Goal: Transaction & Acquisition: Purchase product/service

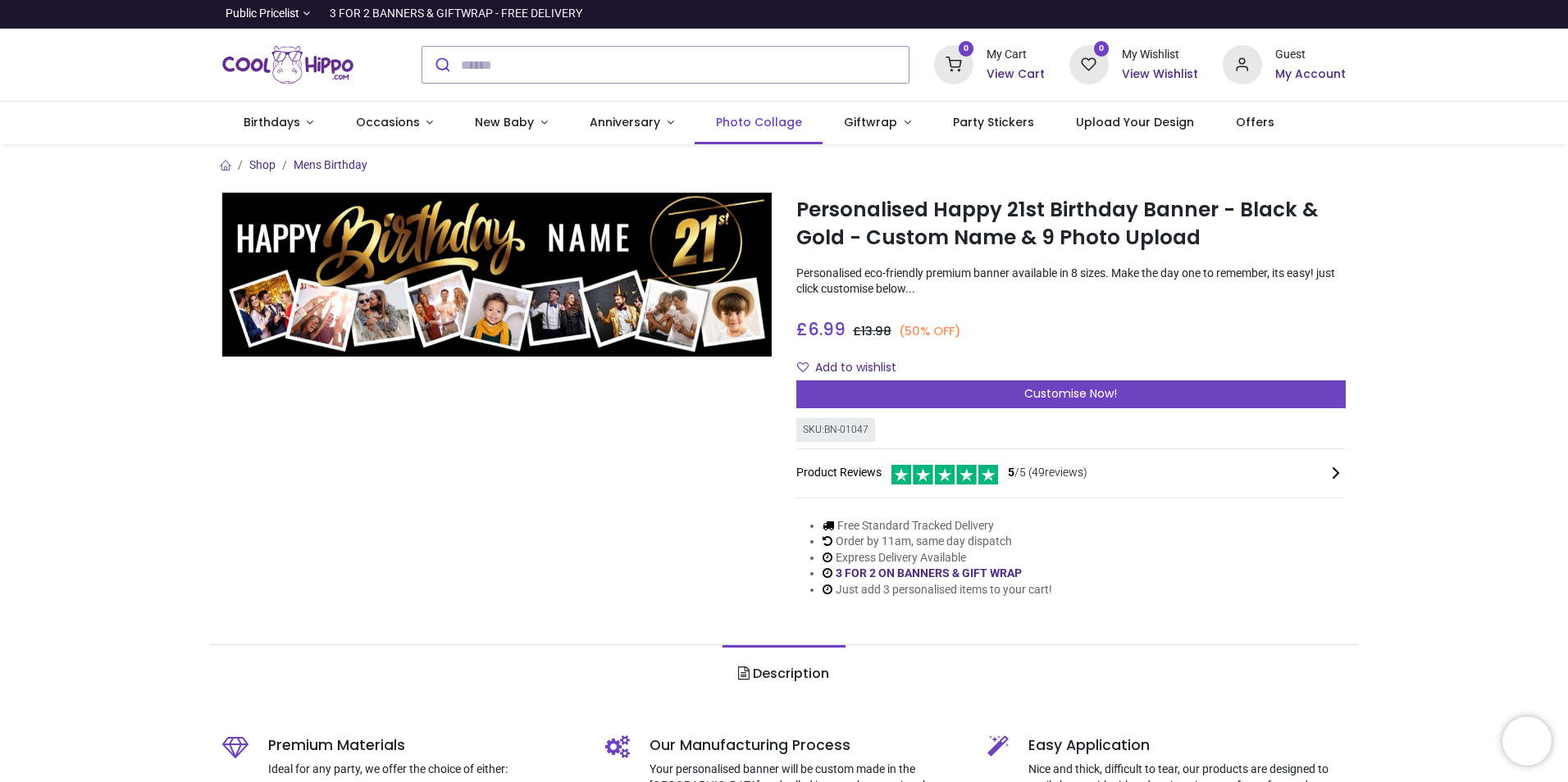
click at [768, 118] on span "Photo Collage" at bounding box center [759, 122] width 86 height 16
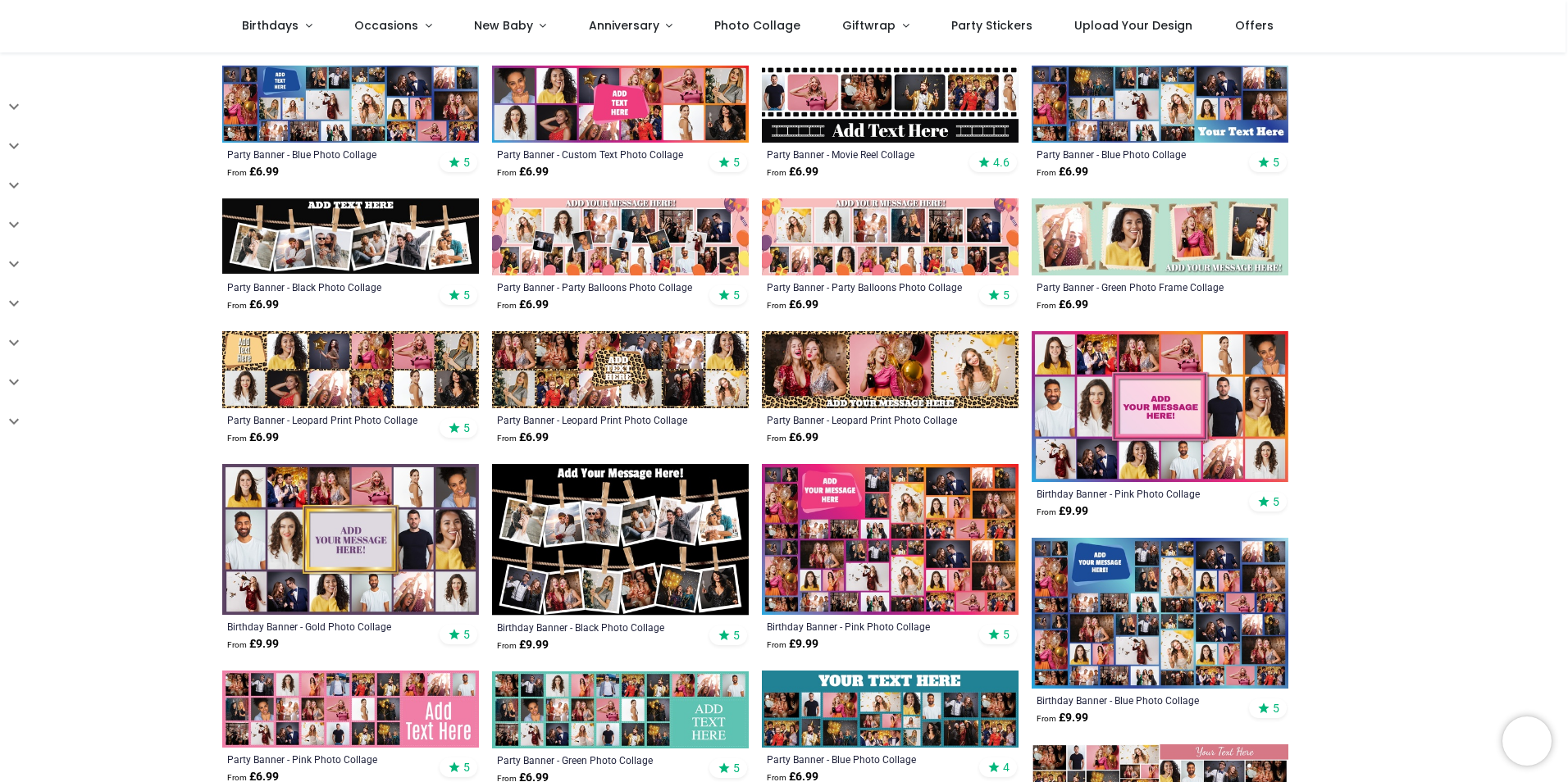
scroll to position [492, 0]
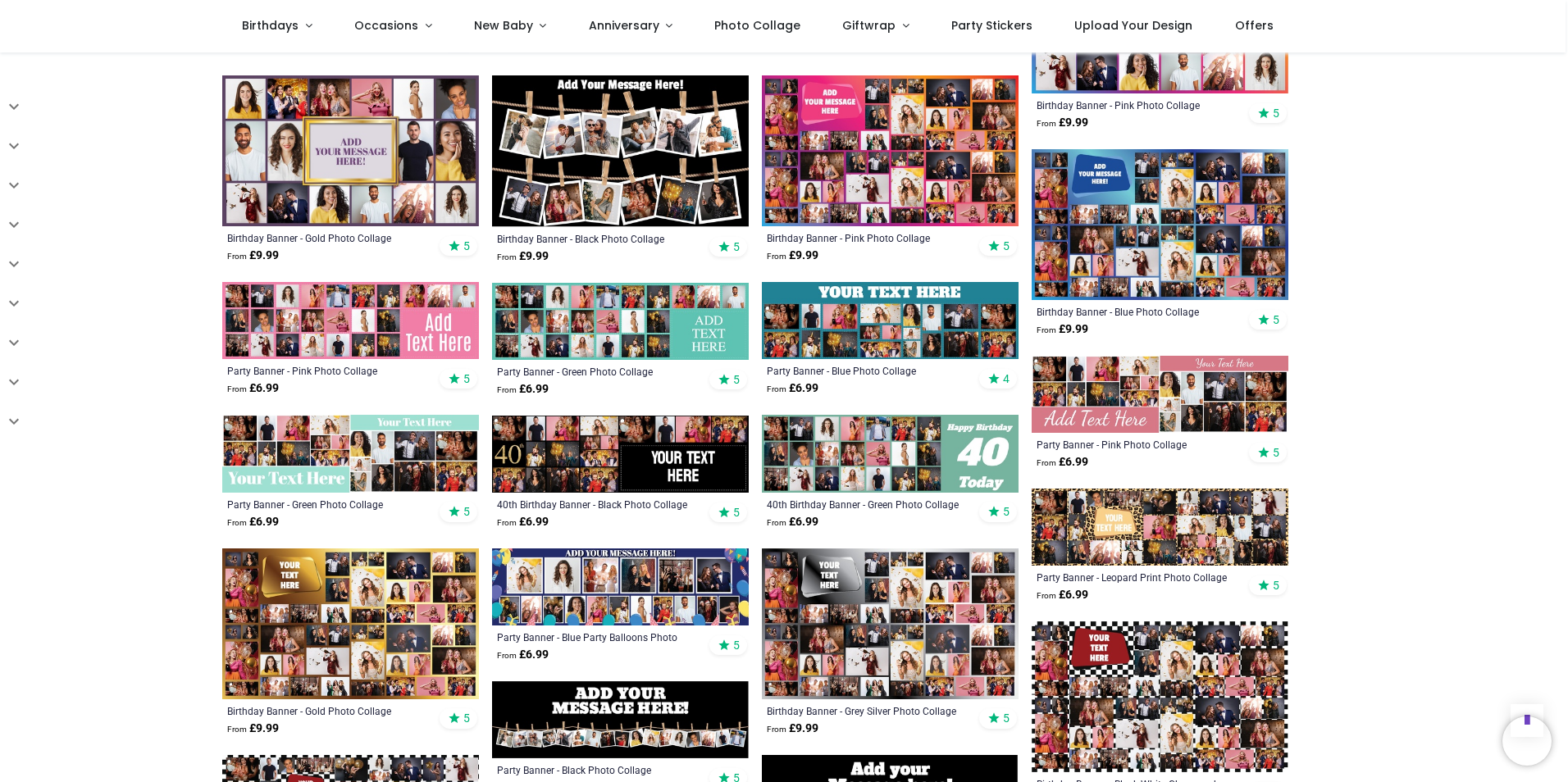
scroll to position [867, 0]
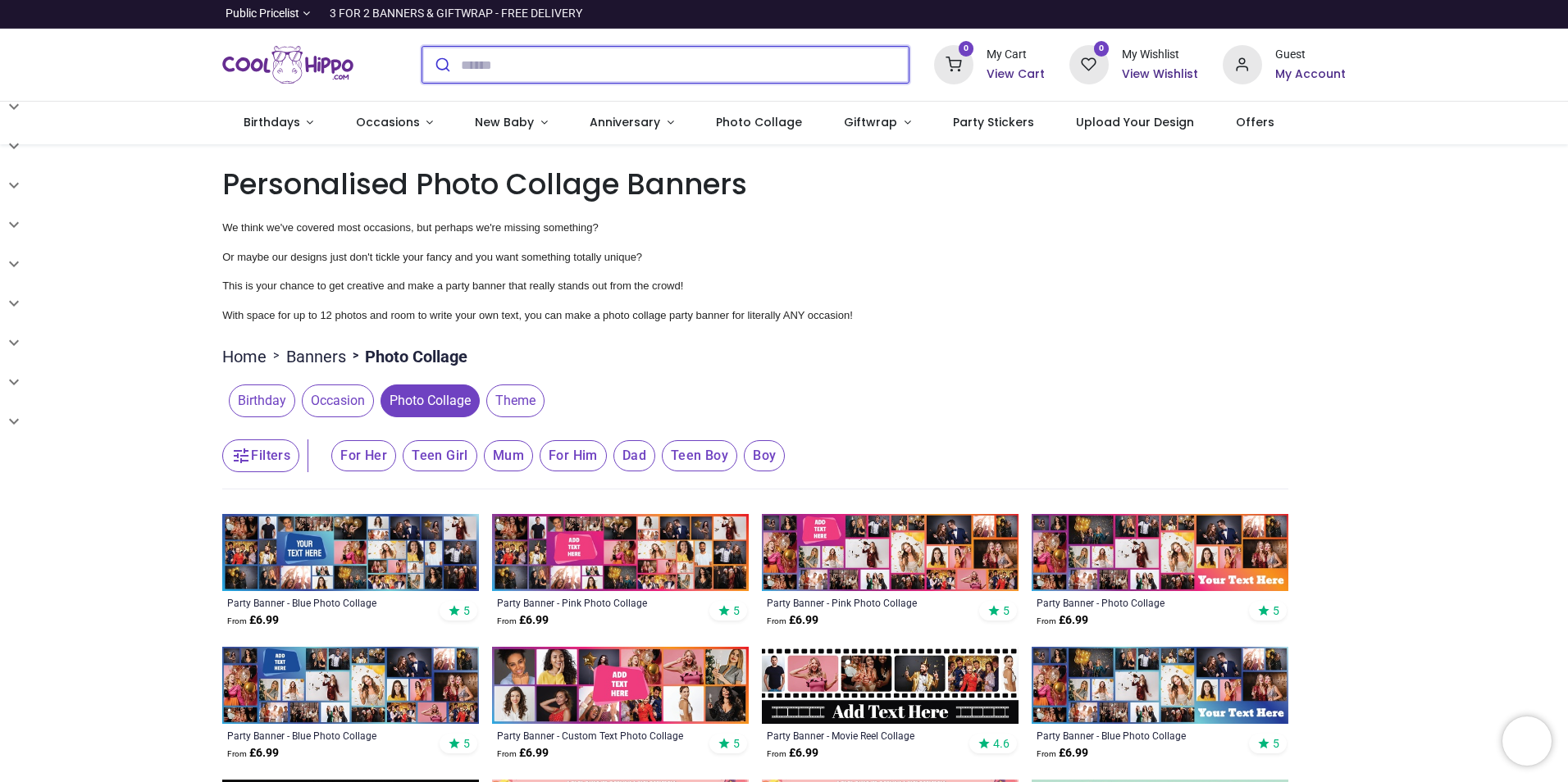
click at [540, 49] on input "search" at bounding box center [684, 65] width 448 height 36
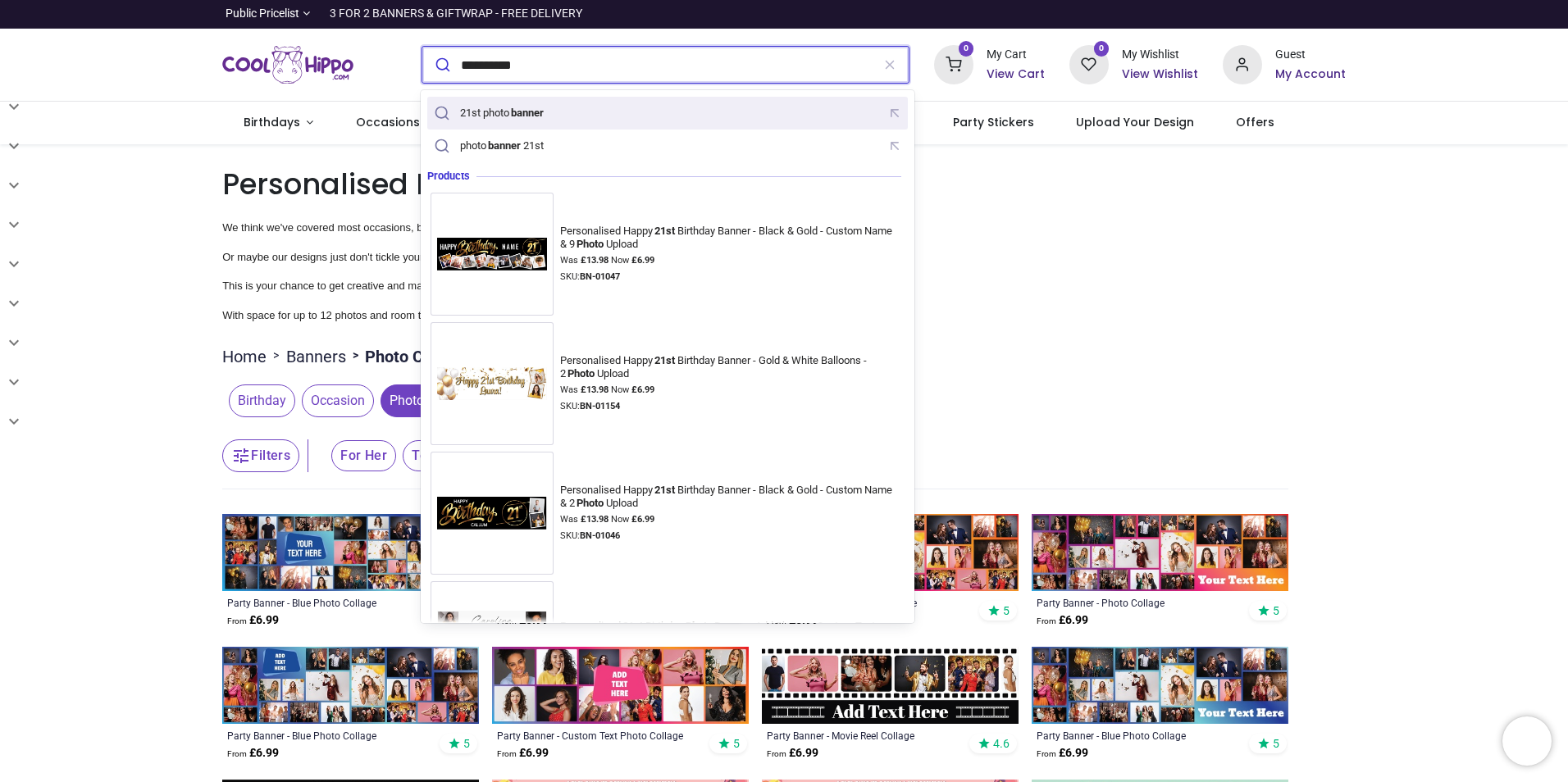
click at [571, 109] on div "21st photo banner" at bounding box center [668, 113] width 474 height 25
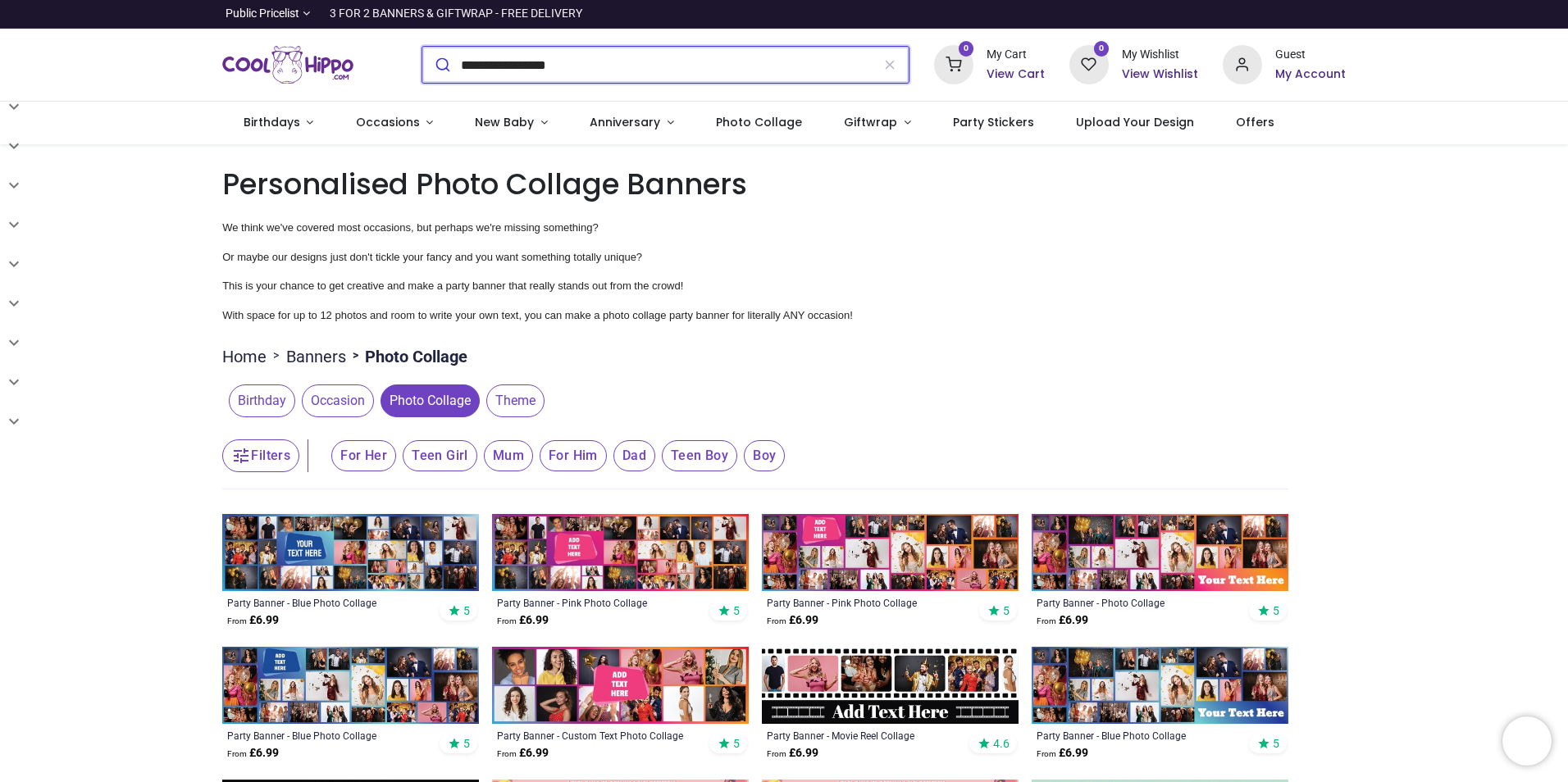
type input "**********"
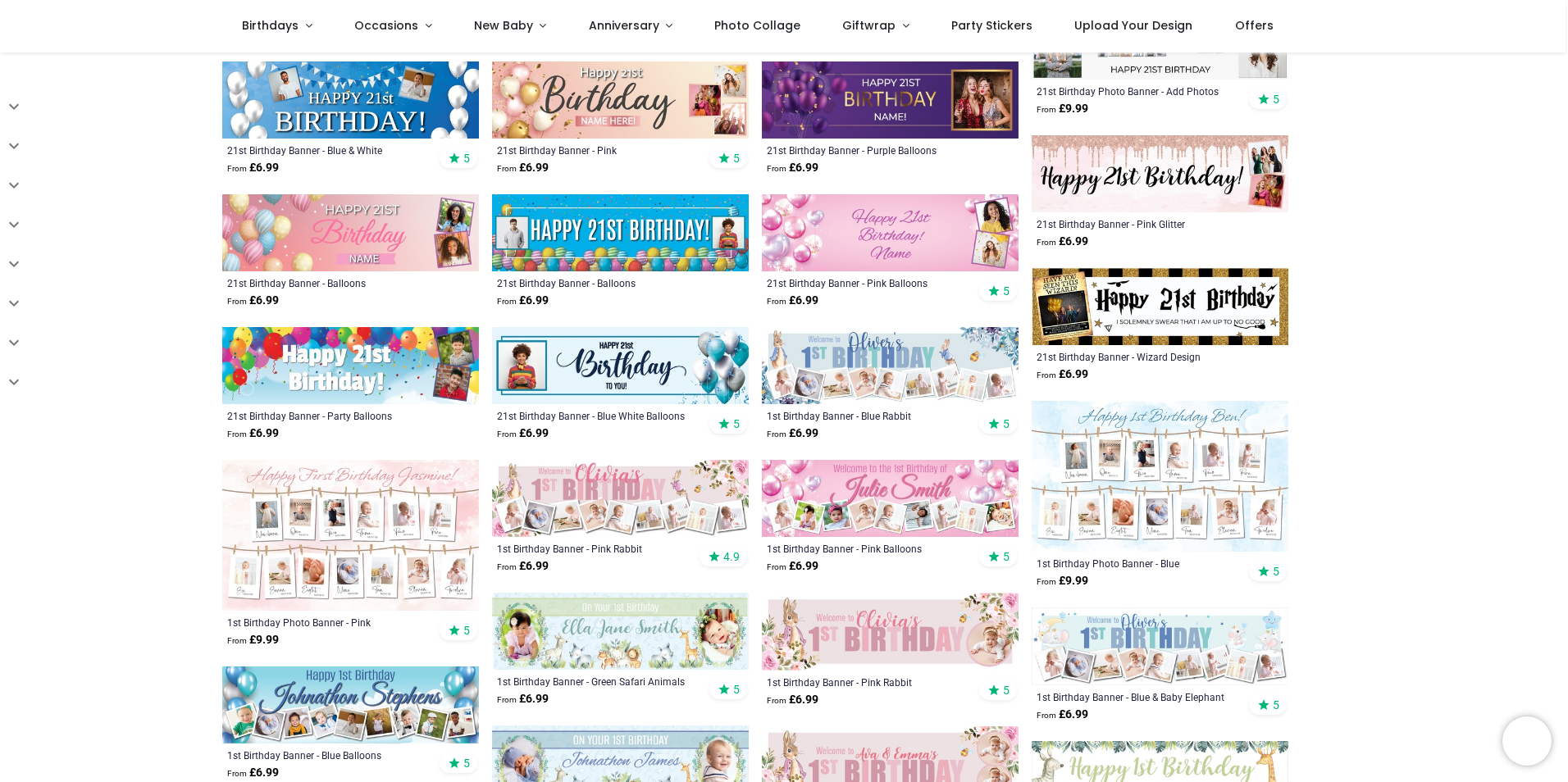
scroll to position [328, 0]
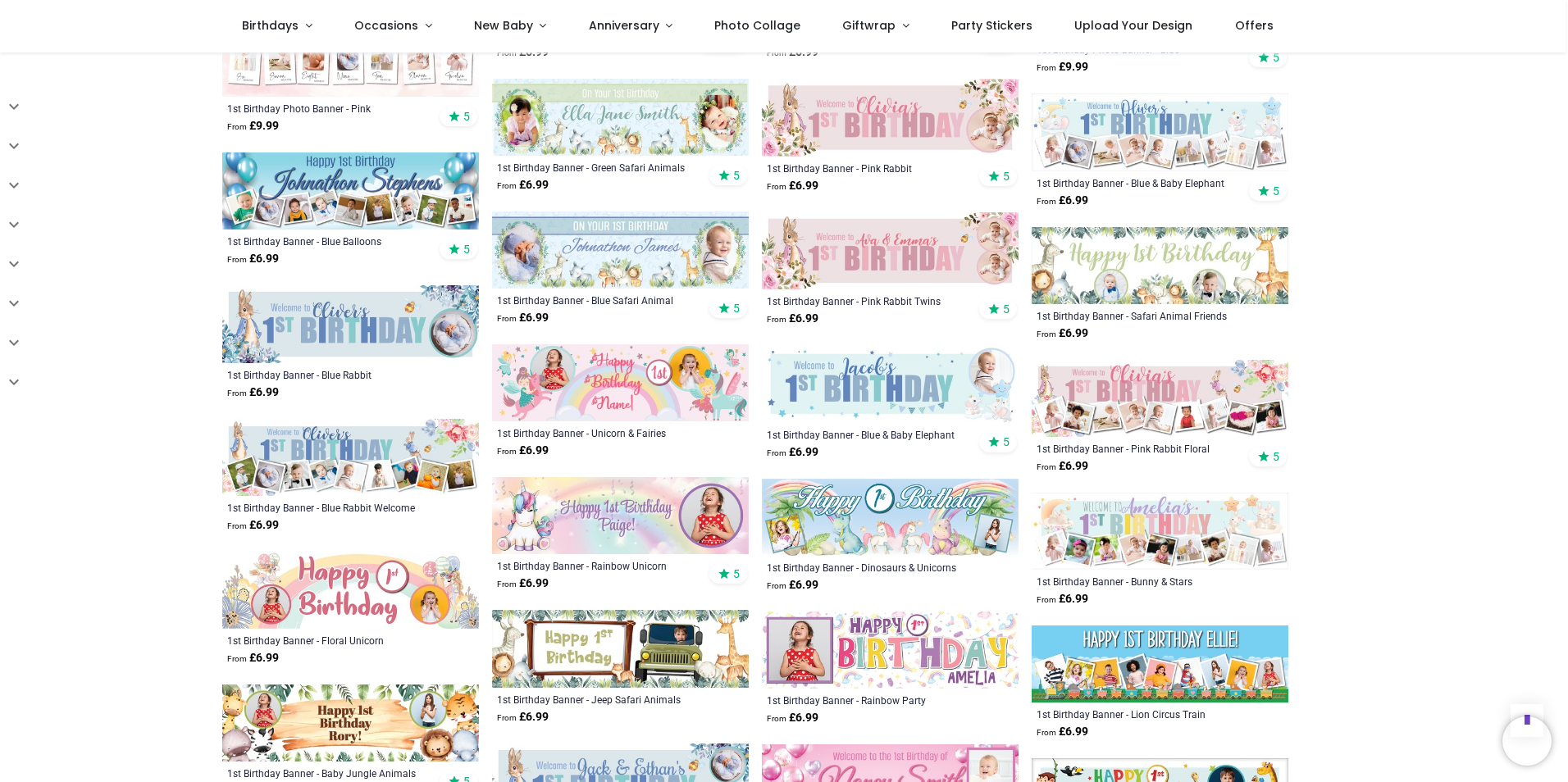
scroll to position [902, 0]
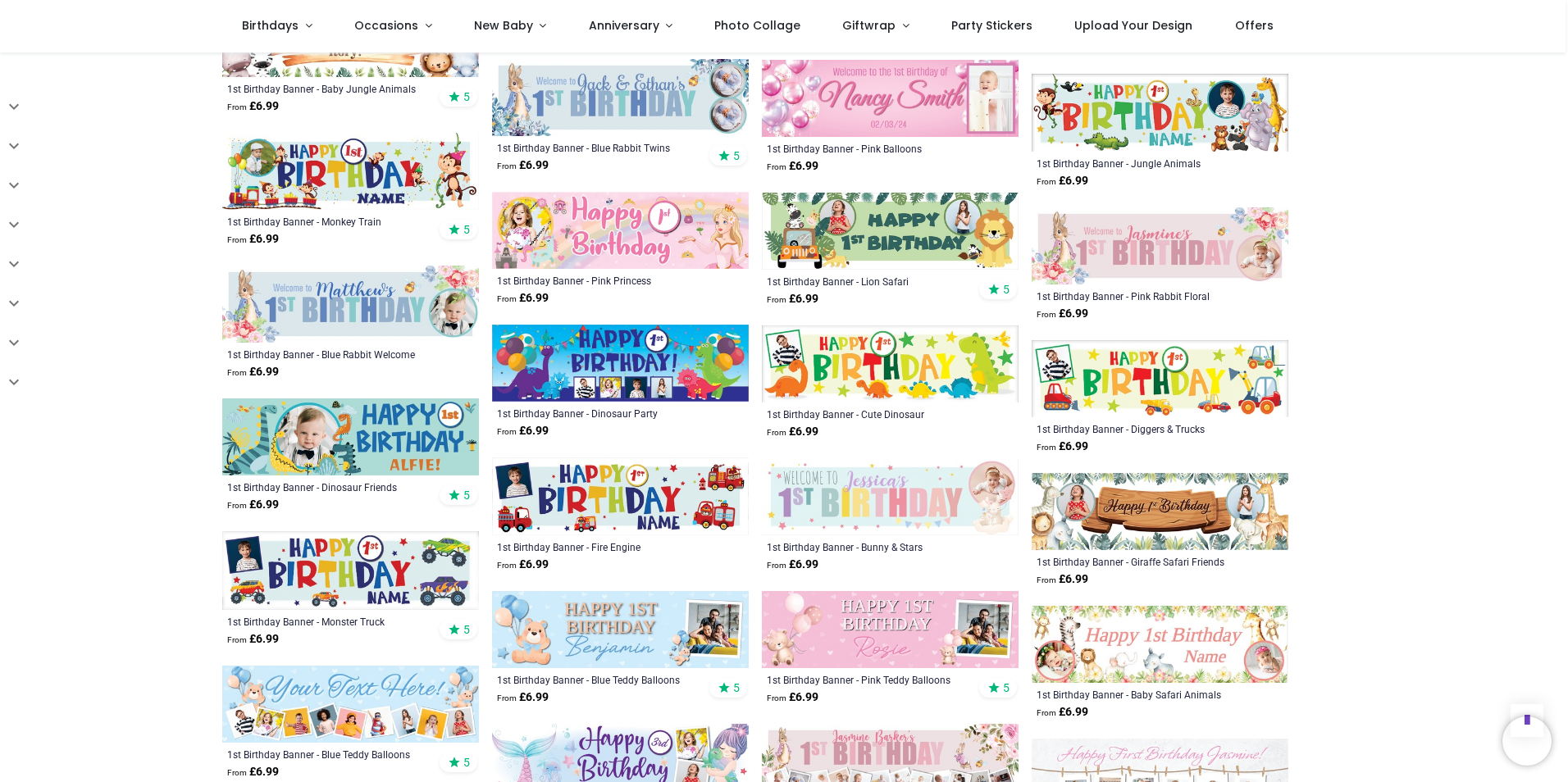
scroll to position [1968, 0]
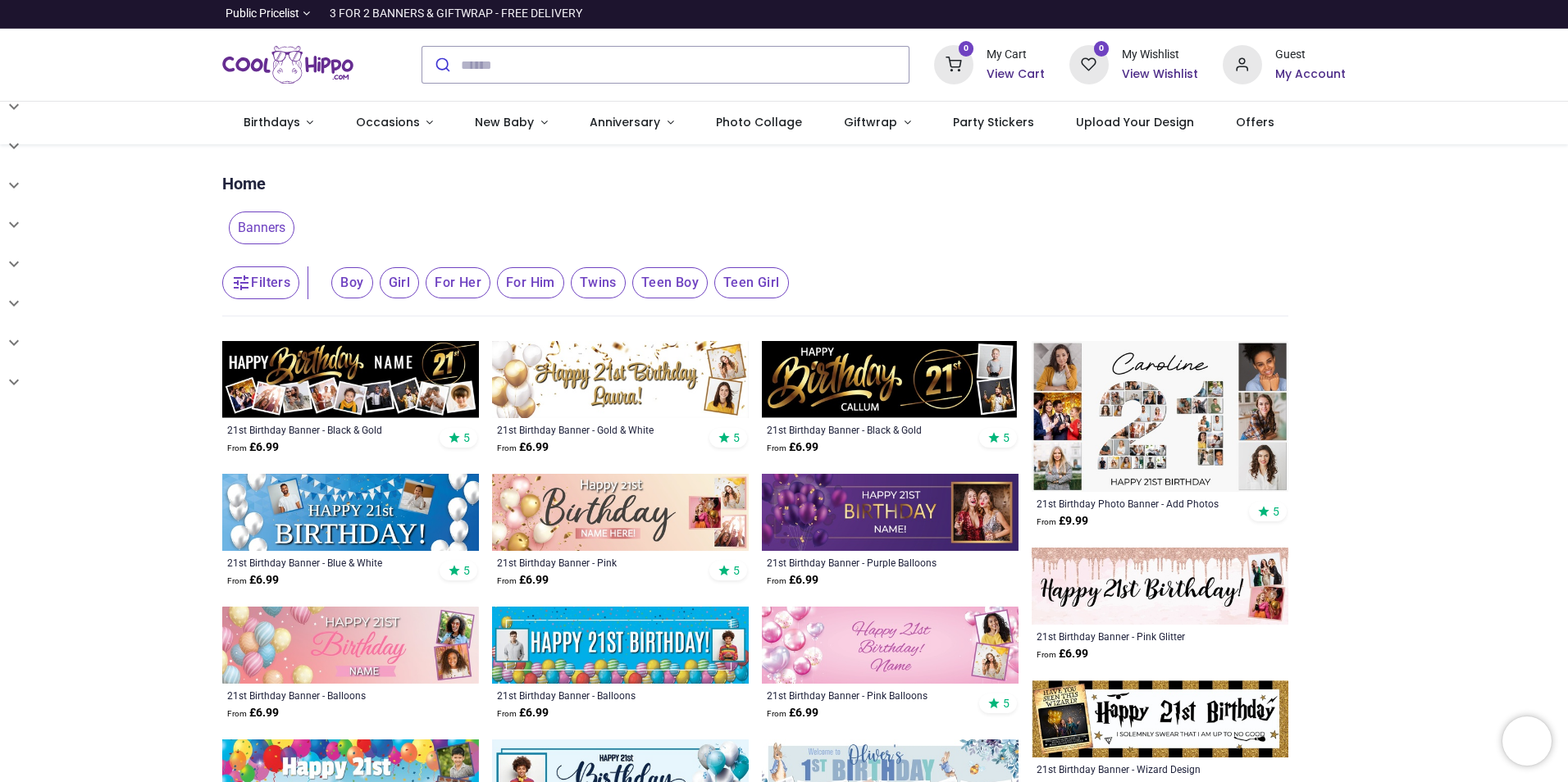
click at [461, 388] on img at bounding box center [351, 379] width 257 height 77
click at [246, 287] on icon "button" at bounding box center [241, 283] width 20 height 20
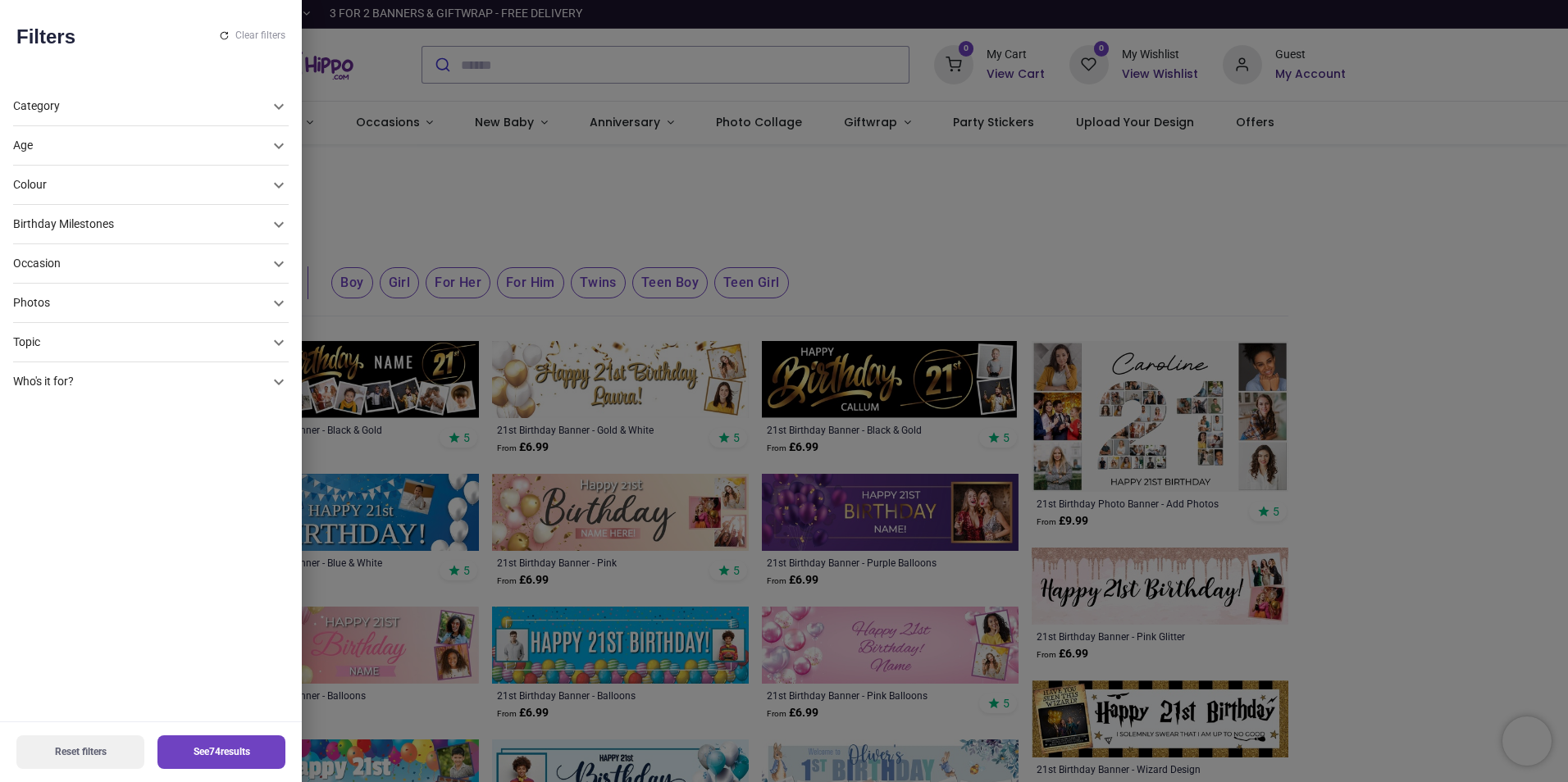
click at [269, 156] on icon at bounding box center [279, 146] width 20 height 20
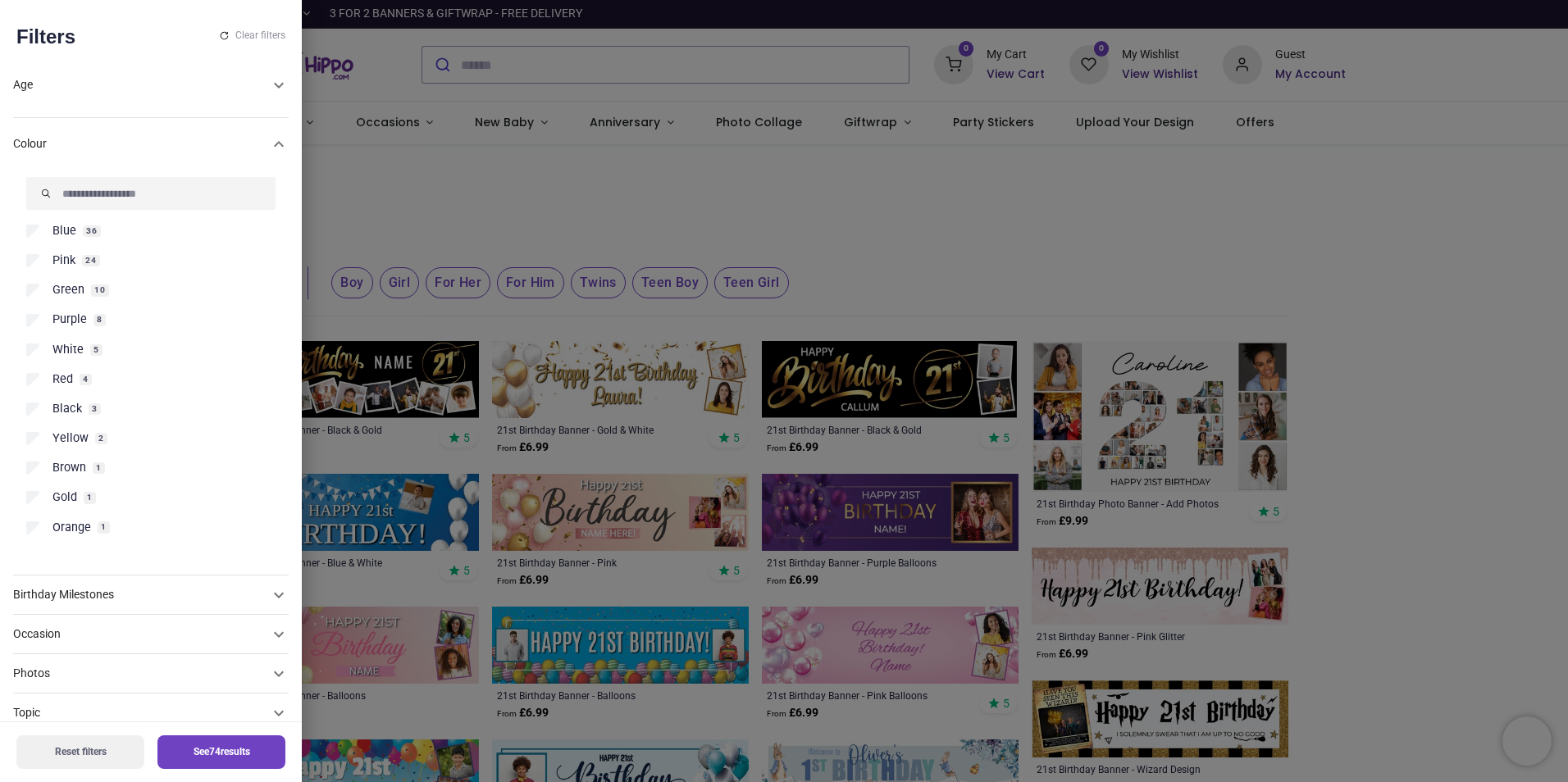
scroll to position [105, 0]
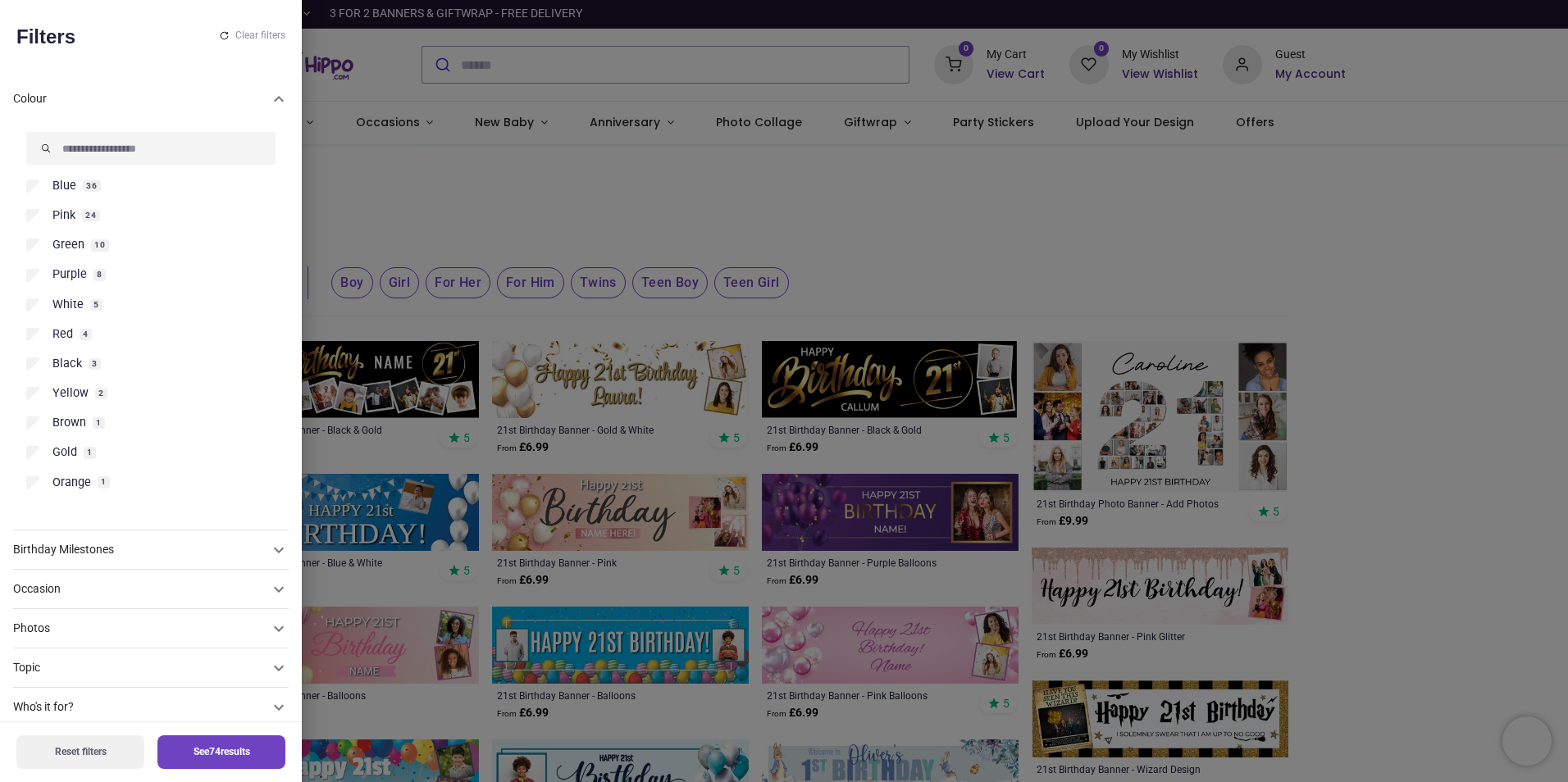
click at [61, 217] on span "Pink" at bounding box center [64, 216] width 23 height 16
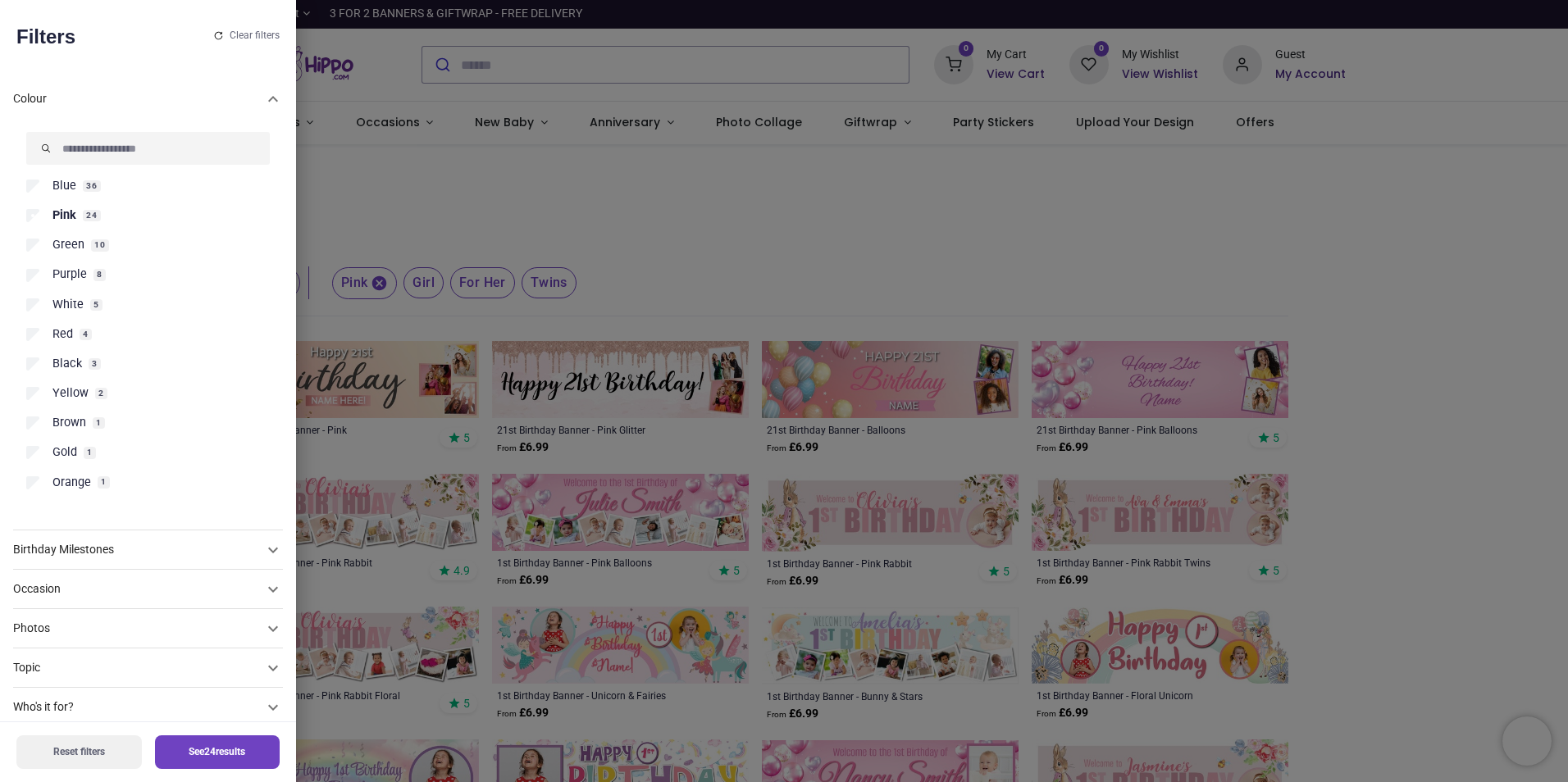
click at [192, 748] on button "See 24 results" at bounding box center [217, 752] width 125 height 34
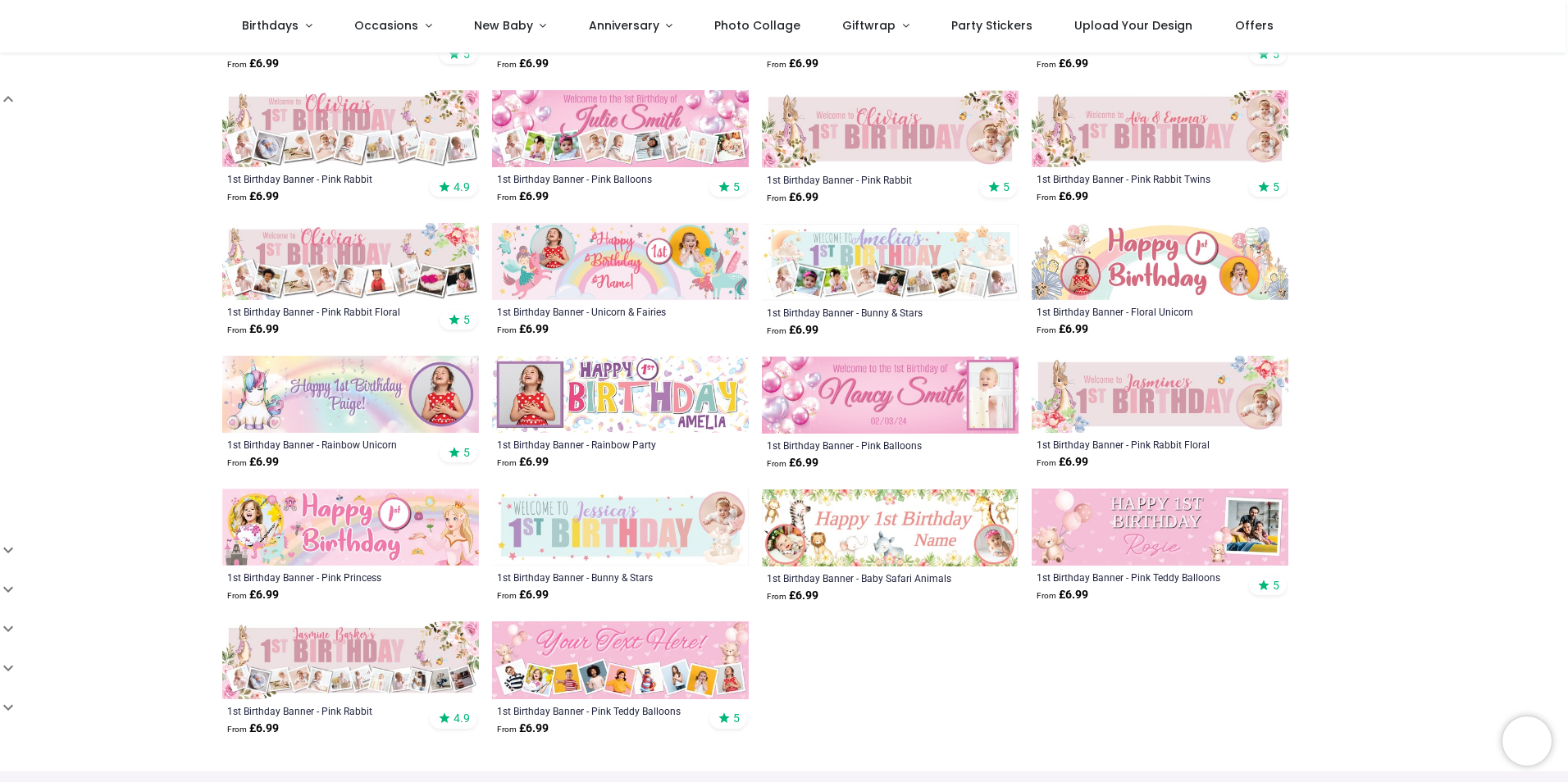
scroll to position [328, 0]
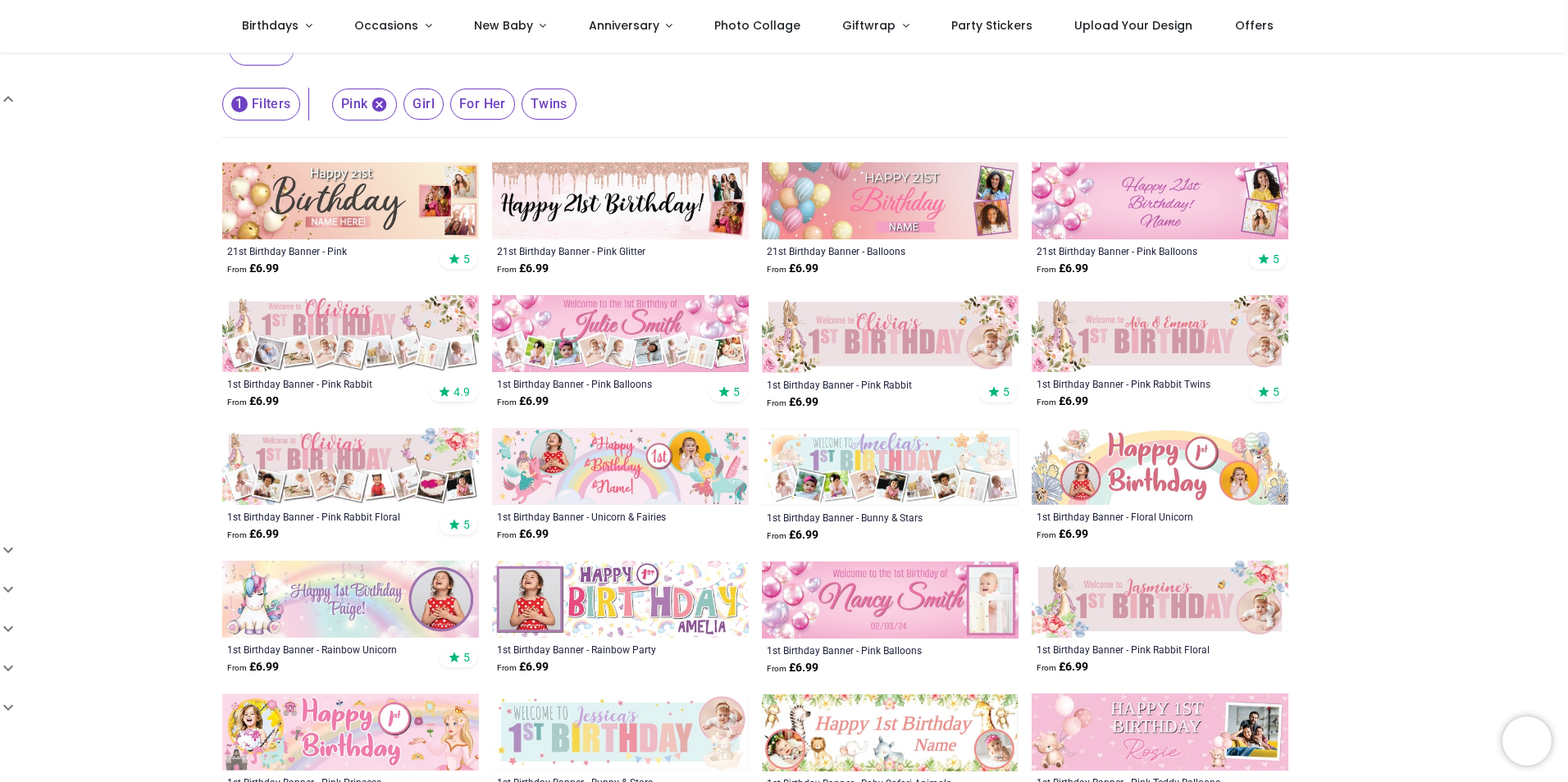
scroll to position [82, 0]
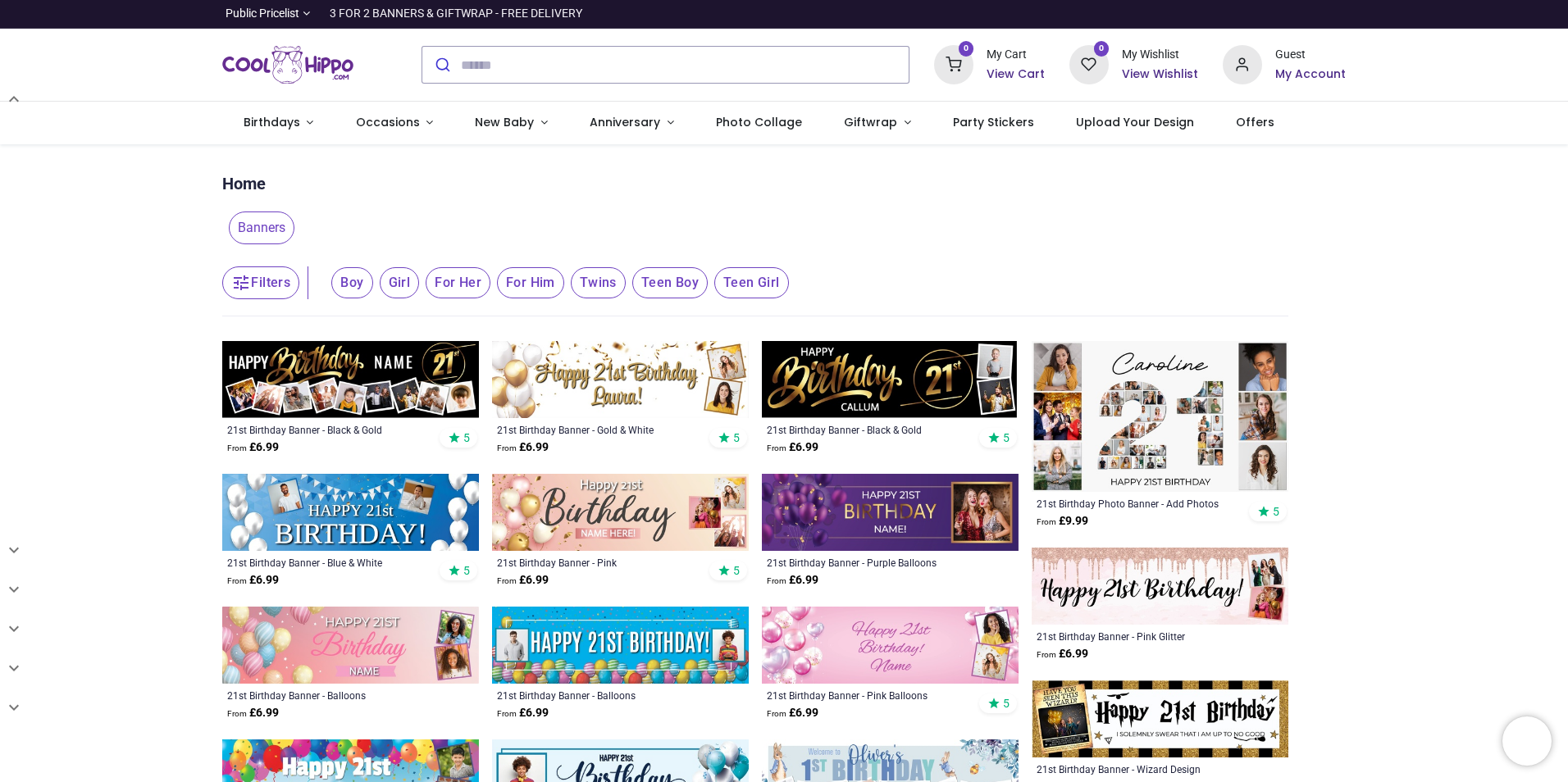
click at [277, 293] on button "Filters" at bounding box center [260, 283] width 77 height 33
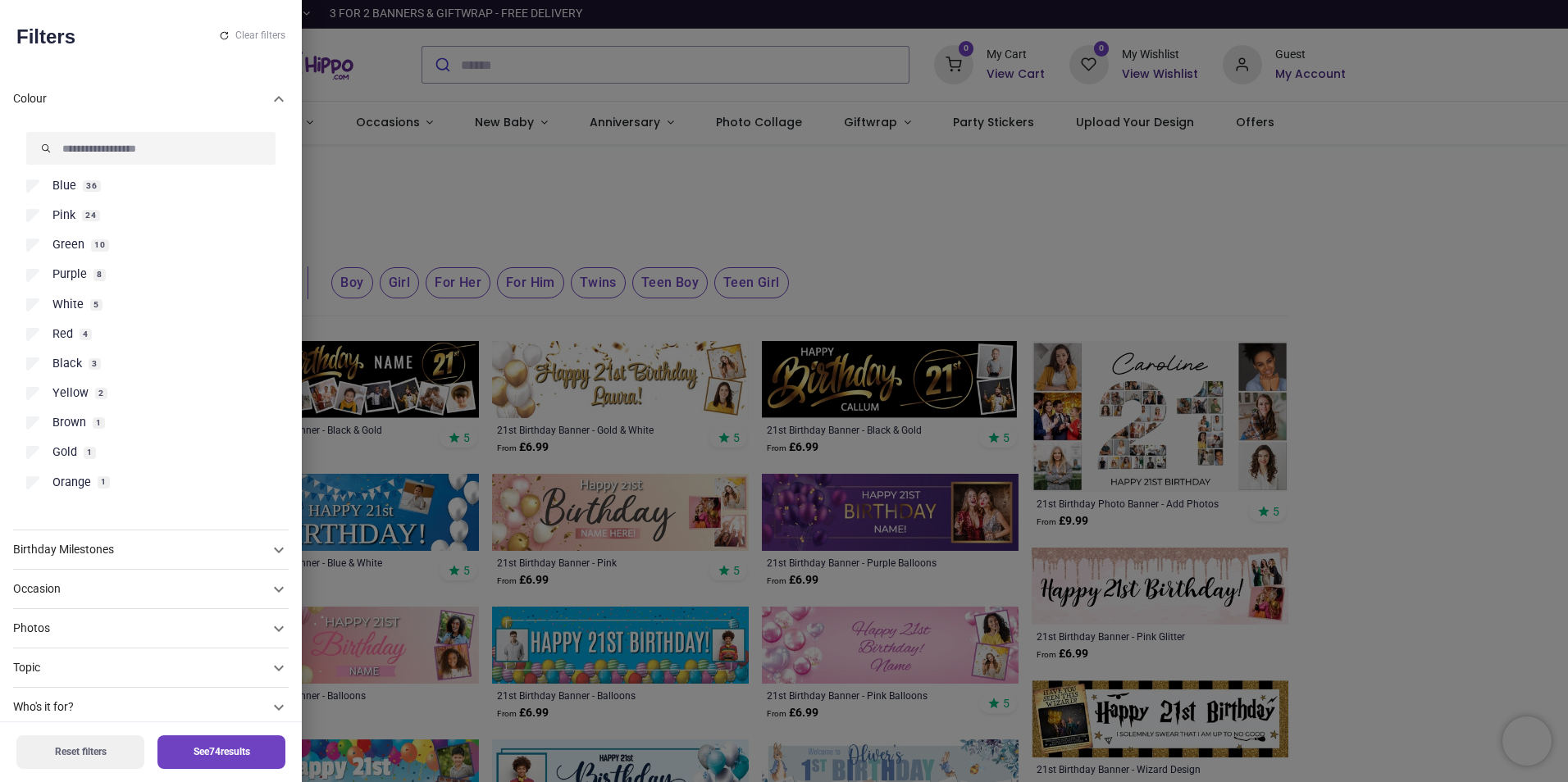
click at [62, 297] on span "White" at bounding box center [68, 304] width 31 height 16
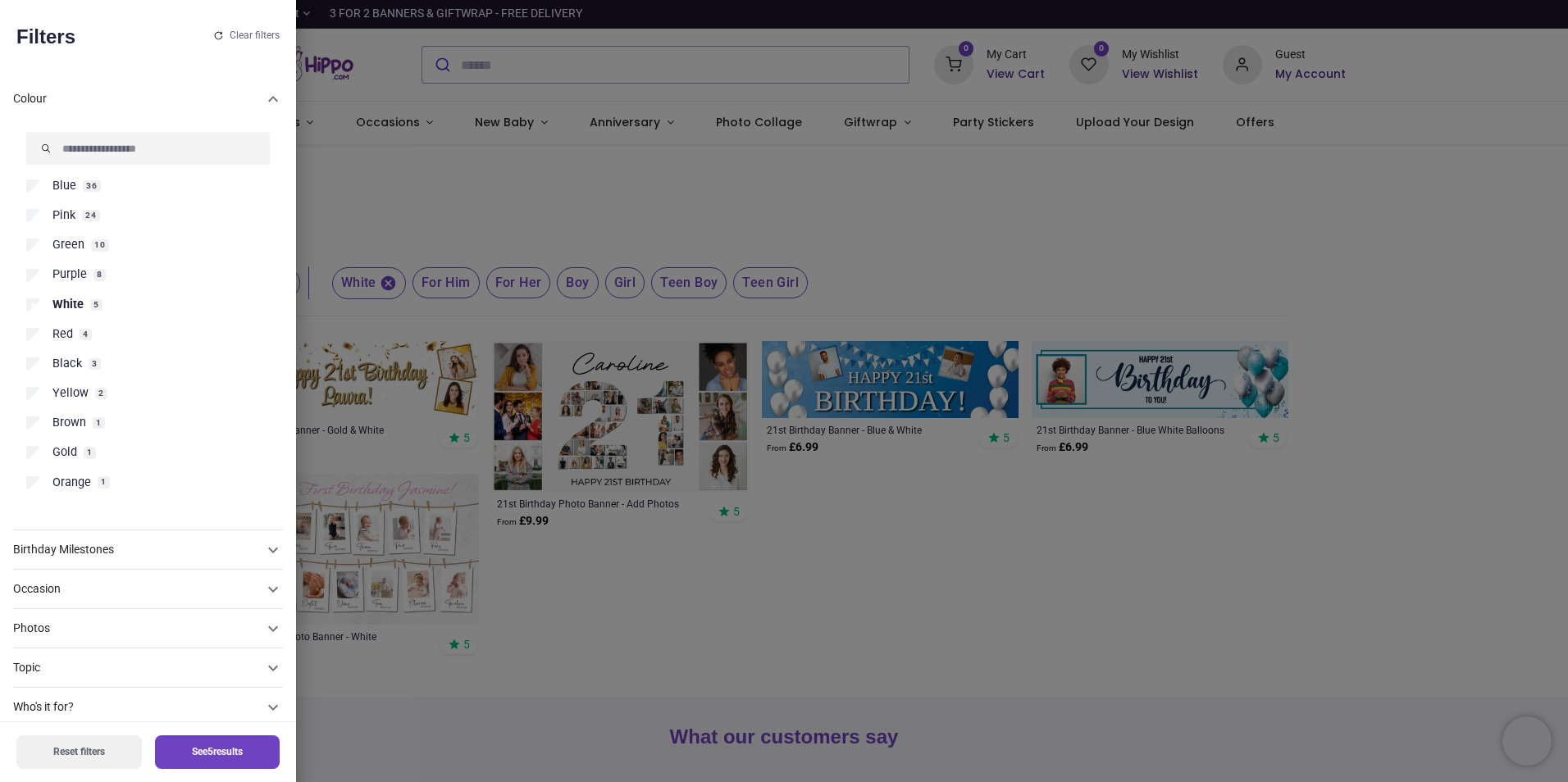
click at [69, 273] on span "Purple" at bounding box center [70, 274] width 34 height 16
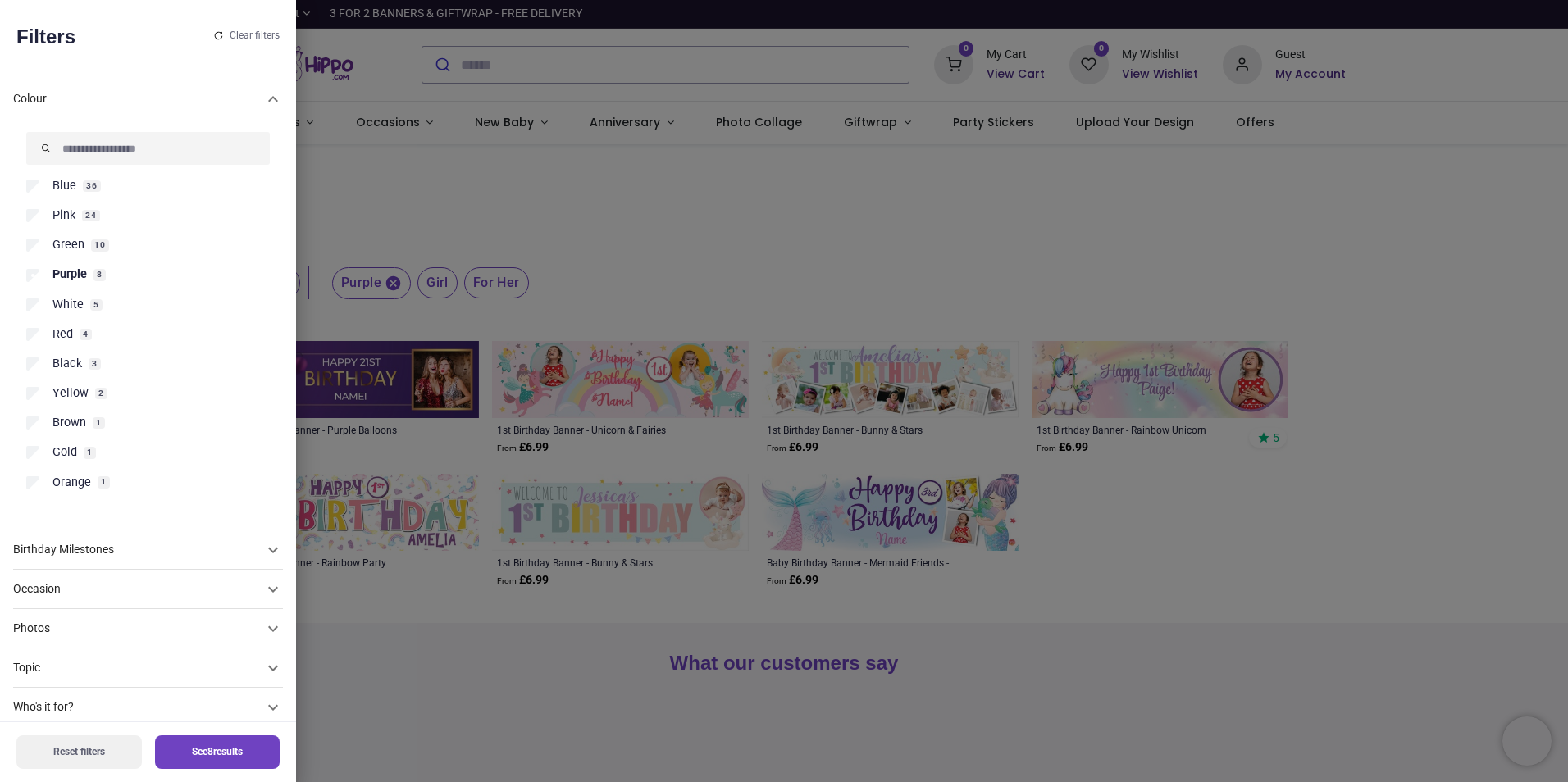
click at [215, 755] on button "See 8 results" at bounding box center [217, 752] width 125 height 34
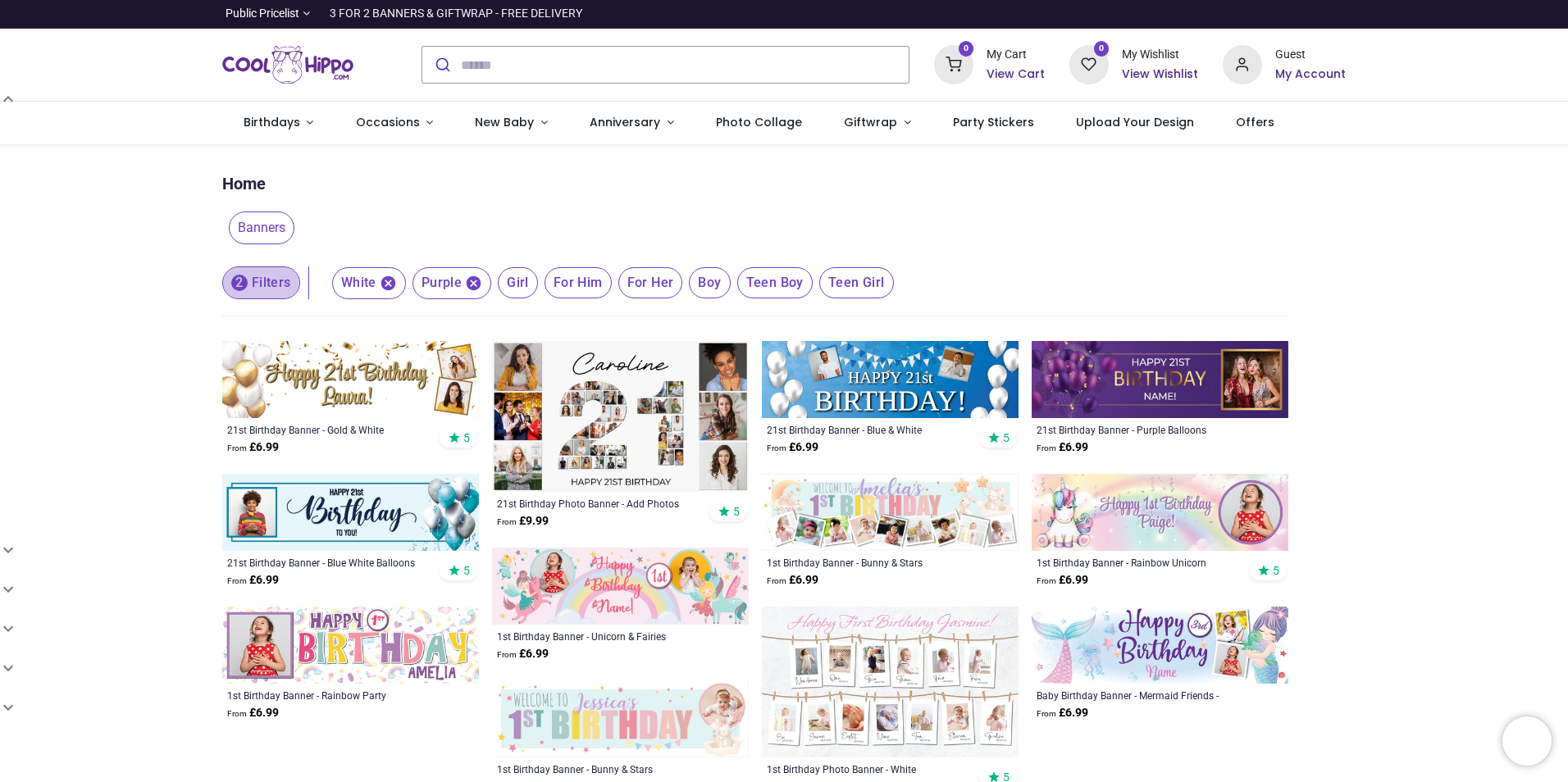
click at [281, 293] on button "2 Filters" at bounding box center [261, 283] width 78 height 33
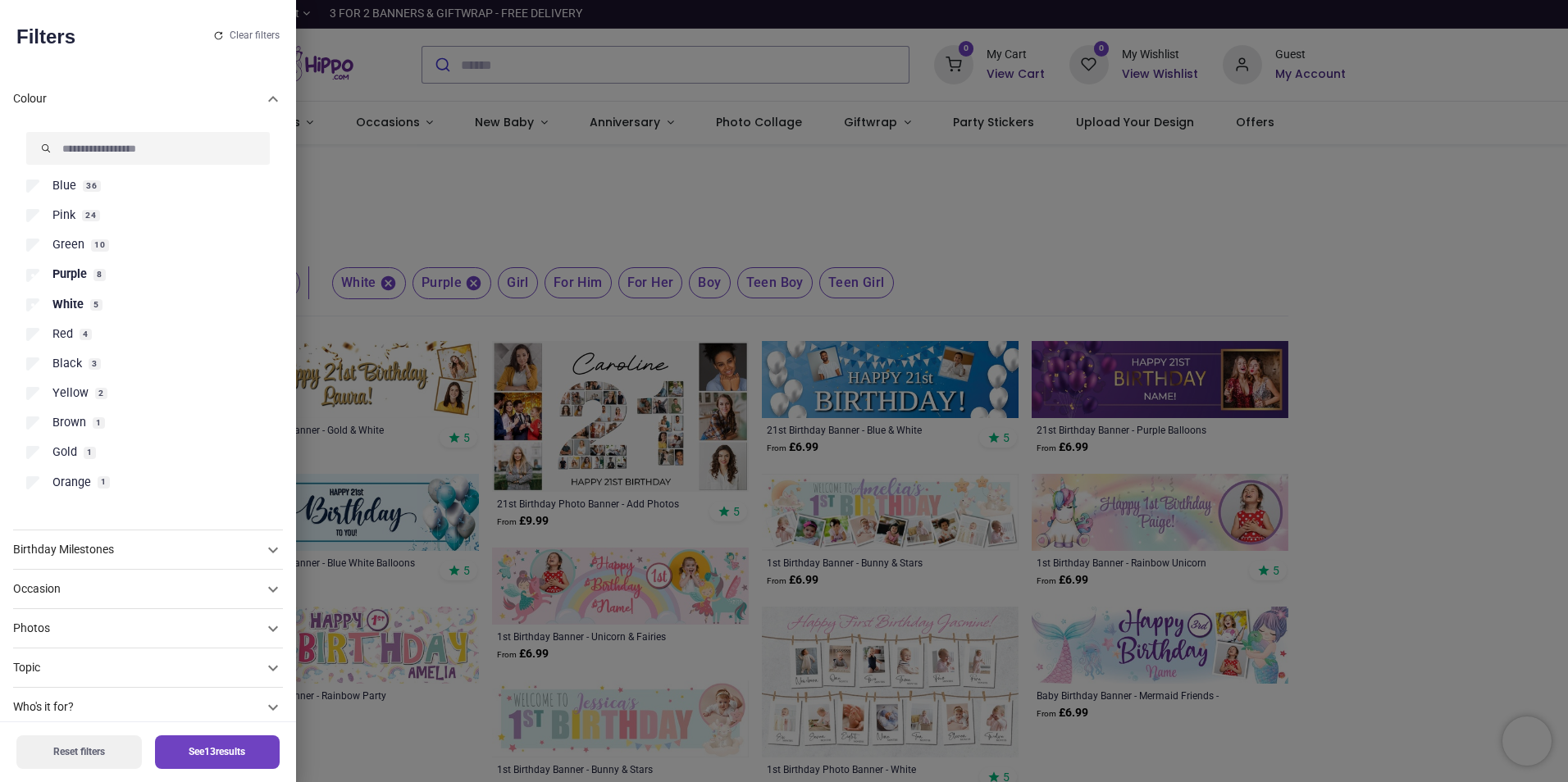
click at [54, 340] on span "Red" at bounding box center [63, 334] width 21 height 16
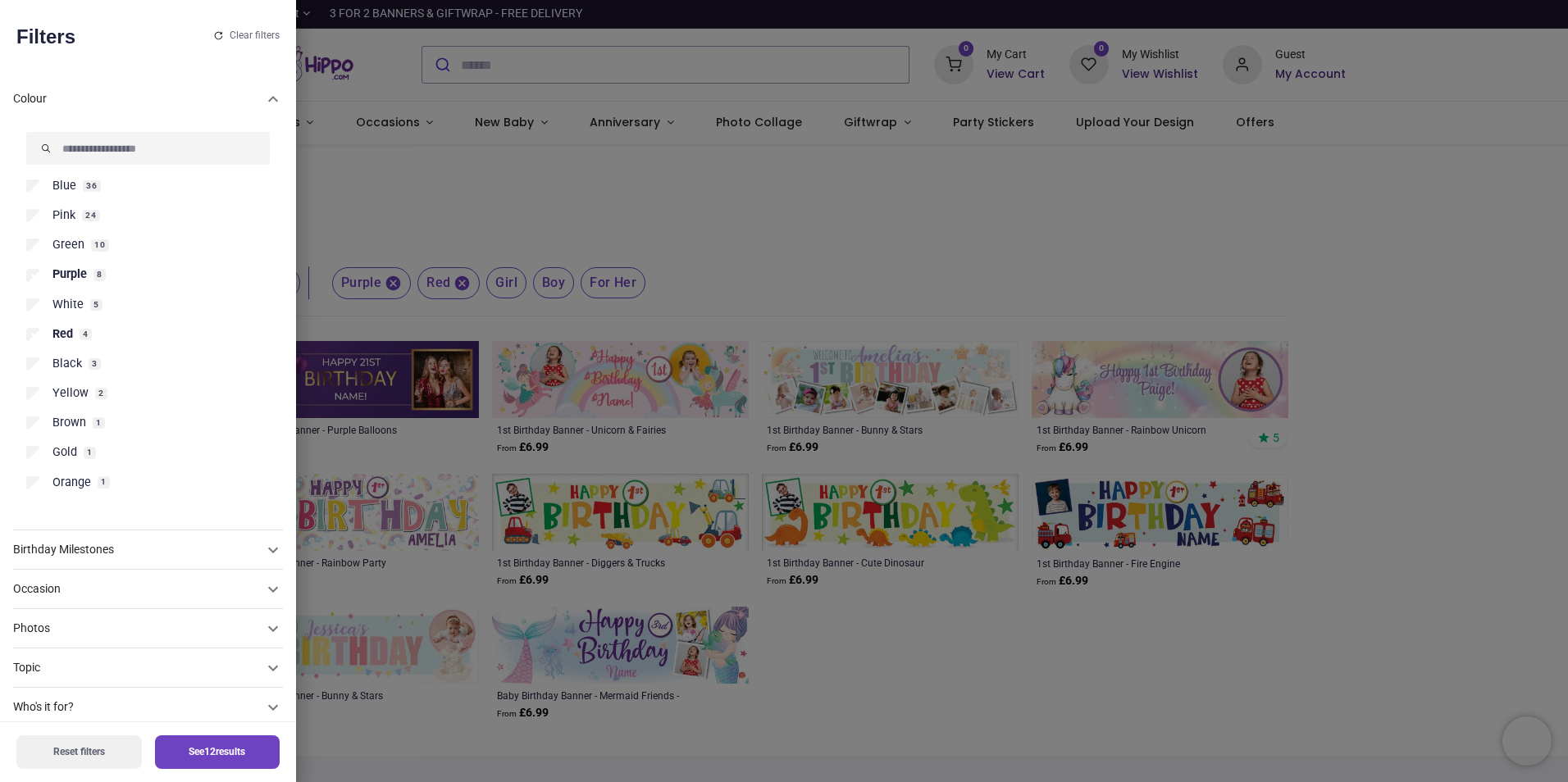
click at [190, 748] on button "See 12 results" at bounding box center [217, 752] width 125 height 34
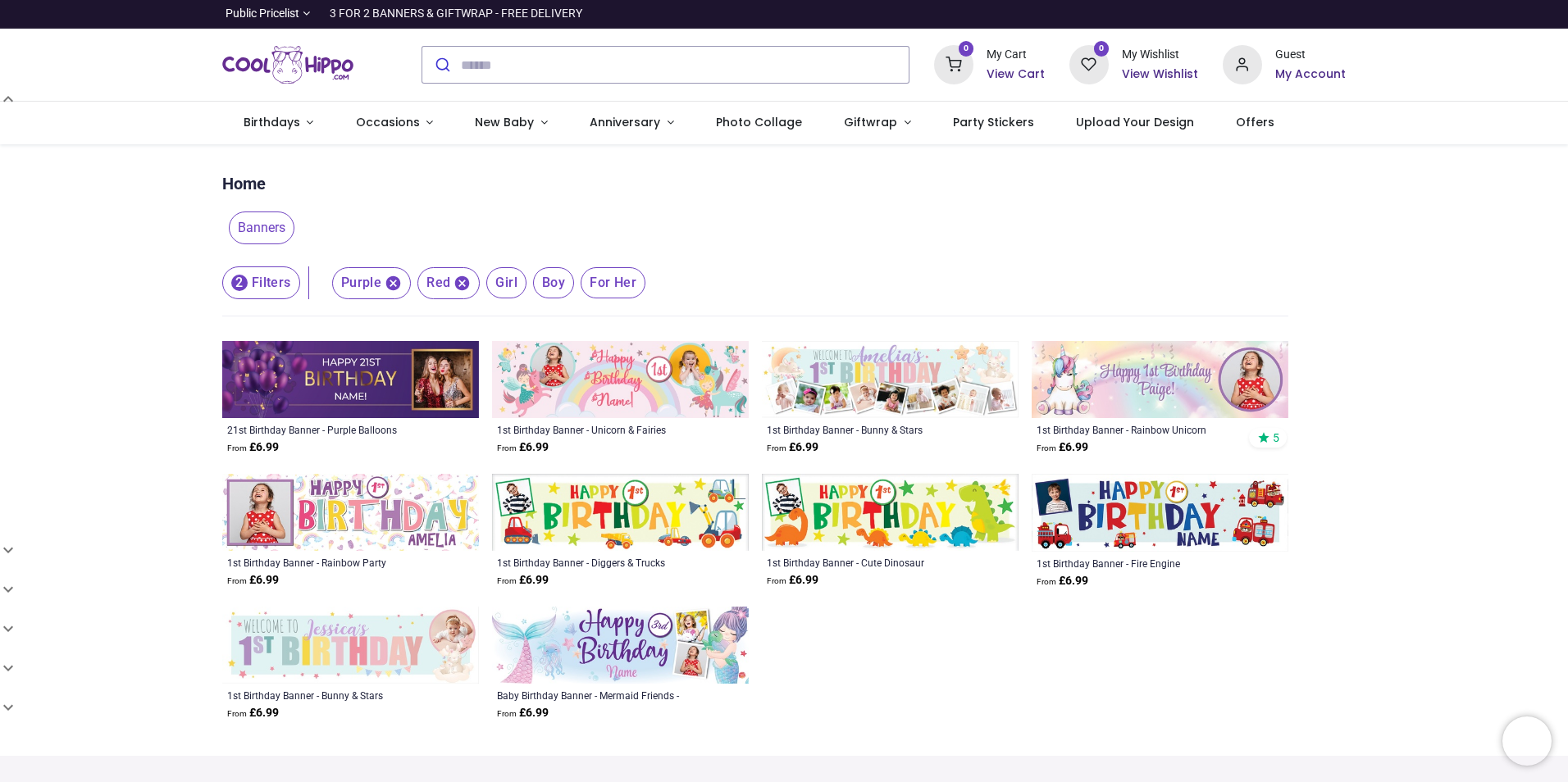
click at [279, 288] on button "2 Filters" at bounding box center [261, 283] width 78 height 33
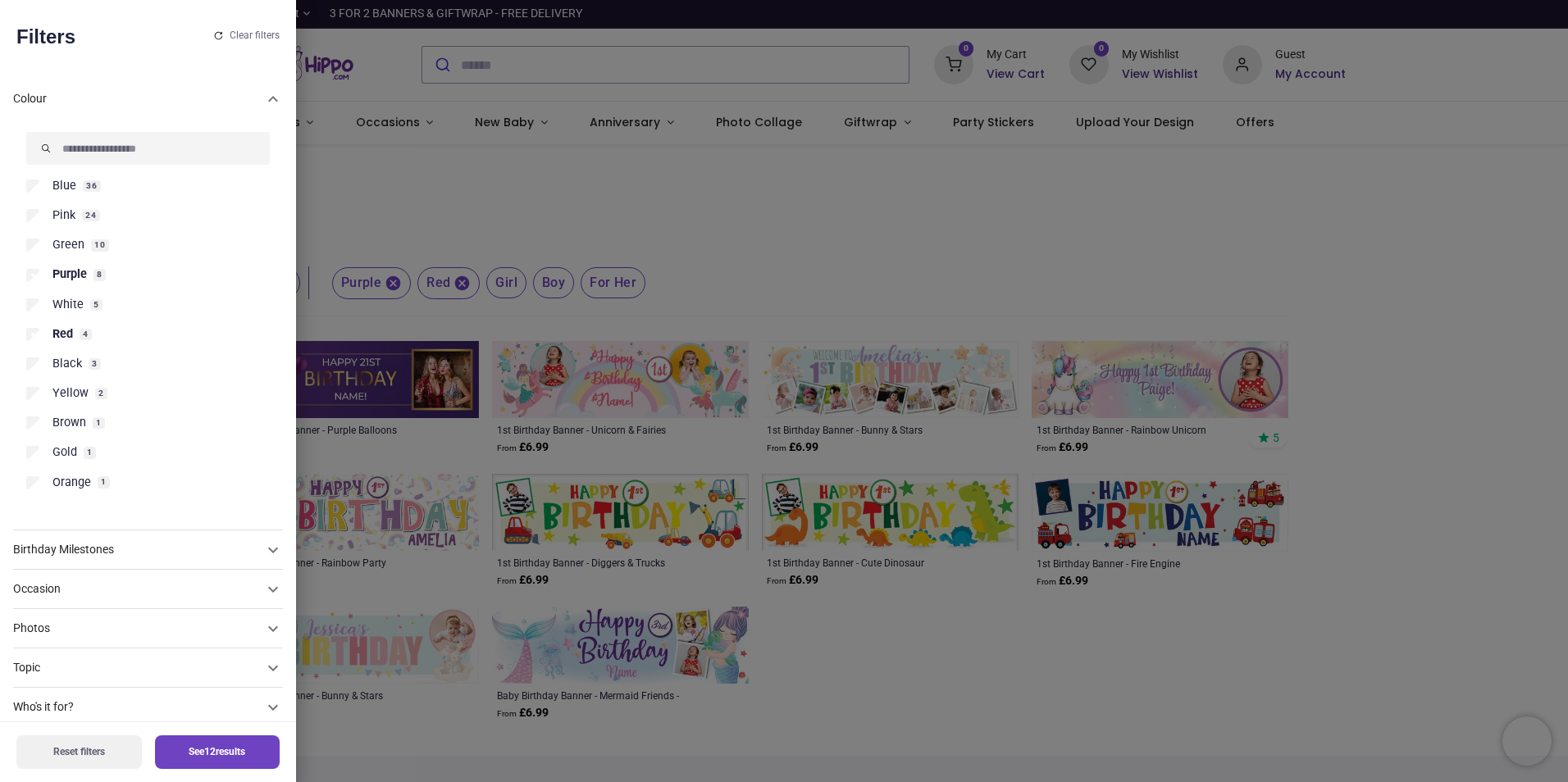
click at [84, 275] on span "Purple" at bounding box center [70, 274] width 34 height 16
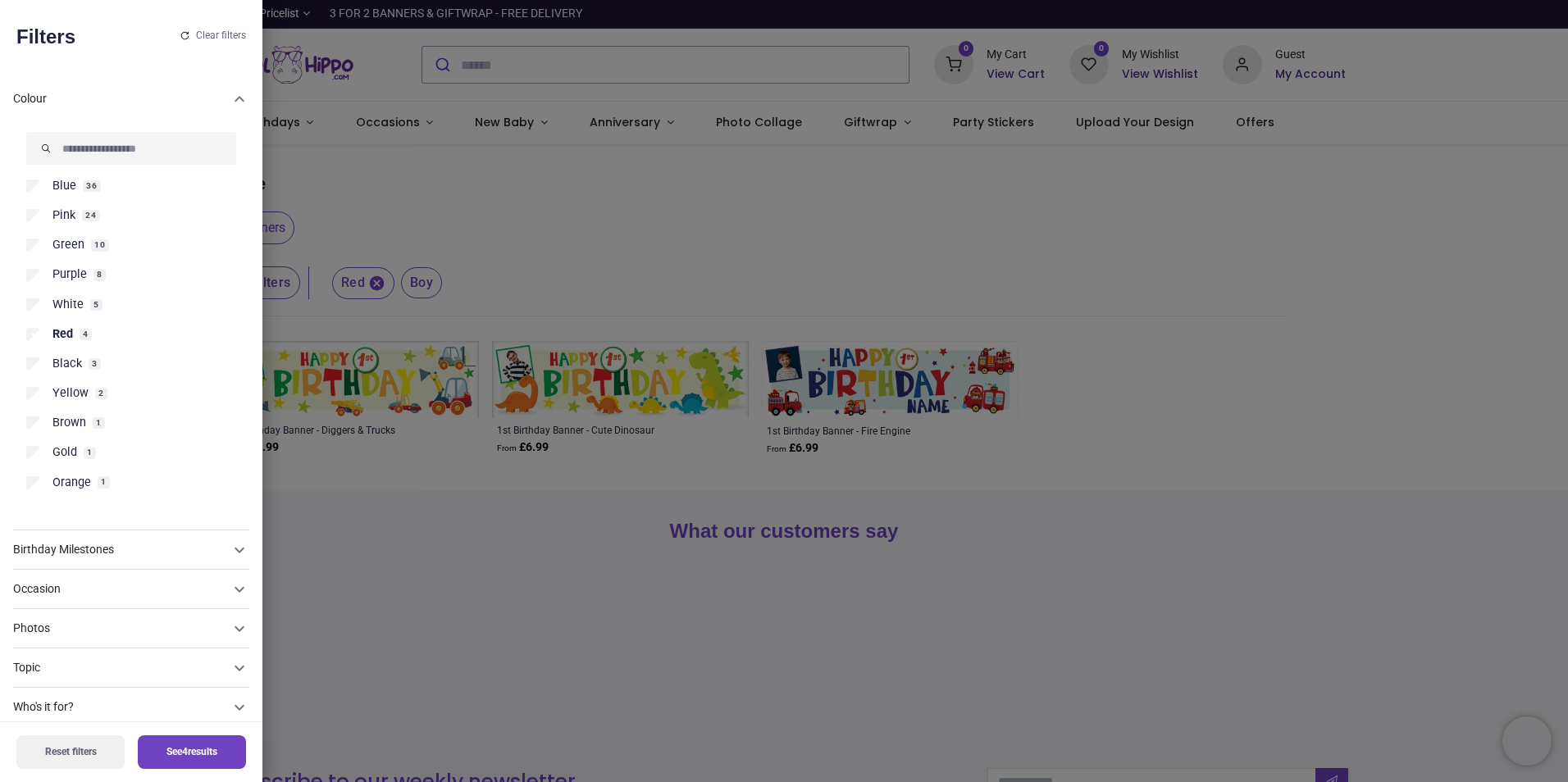
click at [63, 326] on span "Red" at bounding box center [63, 334] width 21 height 16
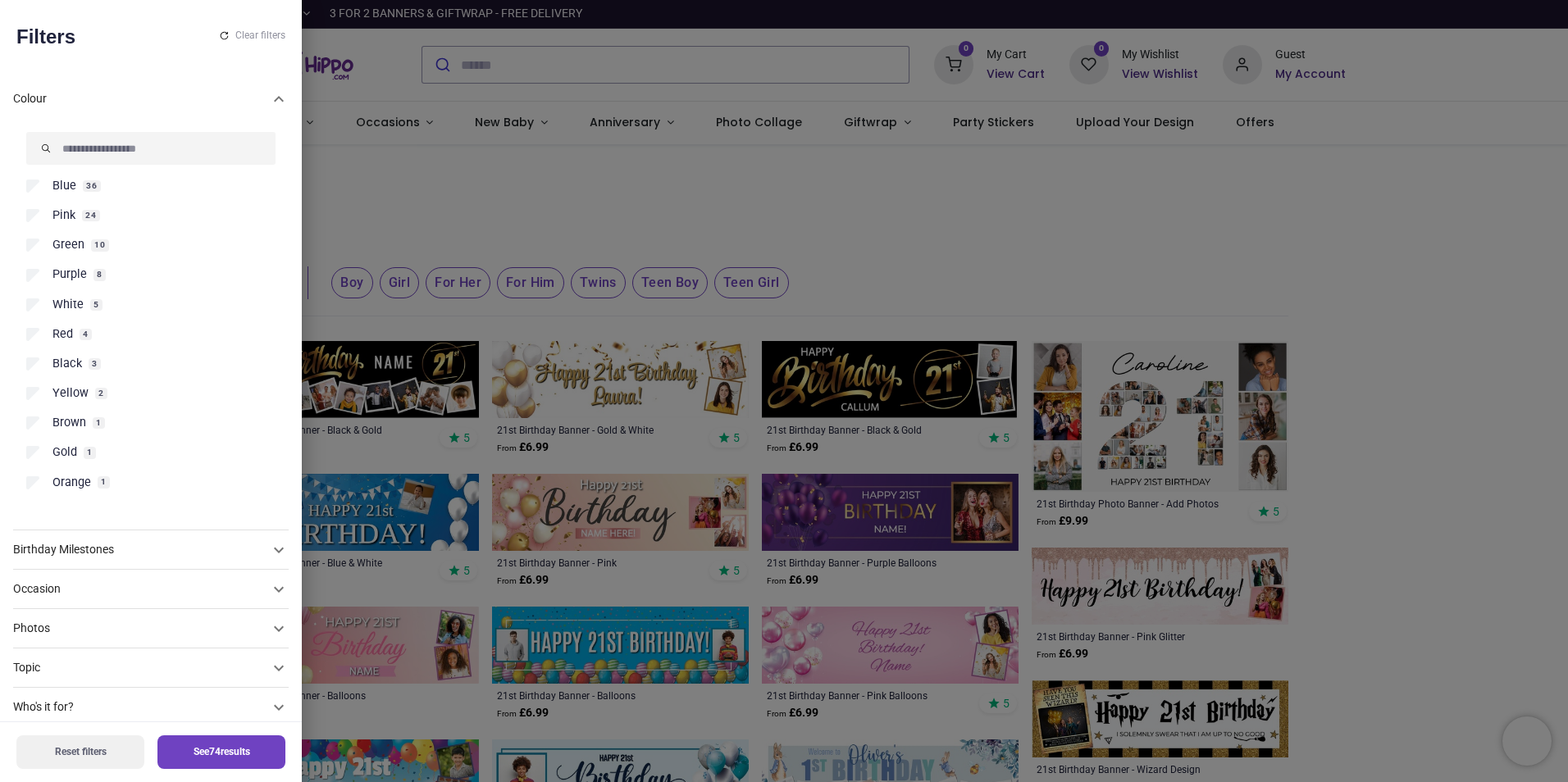
click at [60, 216] on span "Pink" at bounding box center [64, 216] width 23 height 16
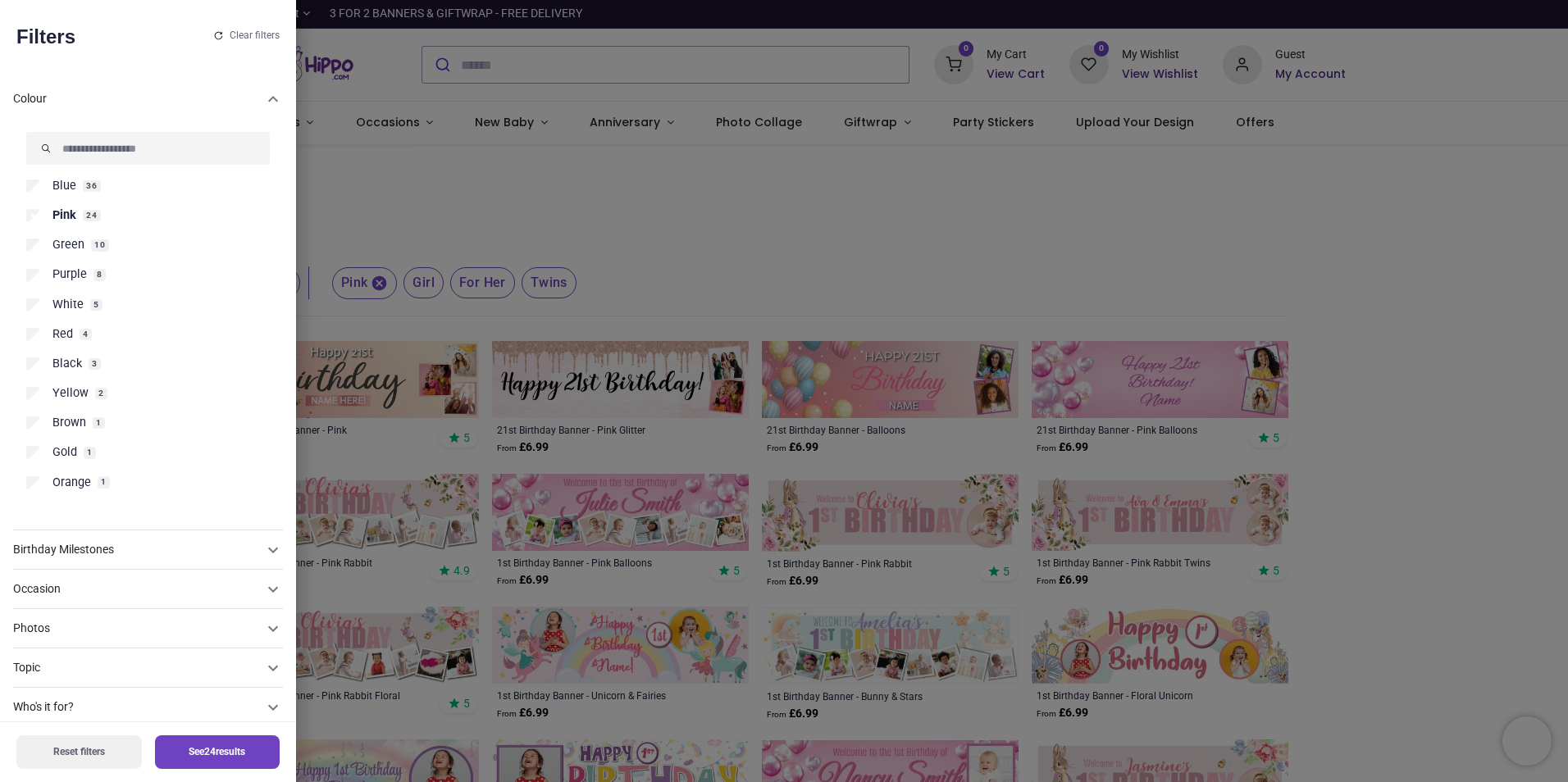
click at [227, 747] on button "See 24 results" at bounding box center [217, 752] width 125 height 34
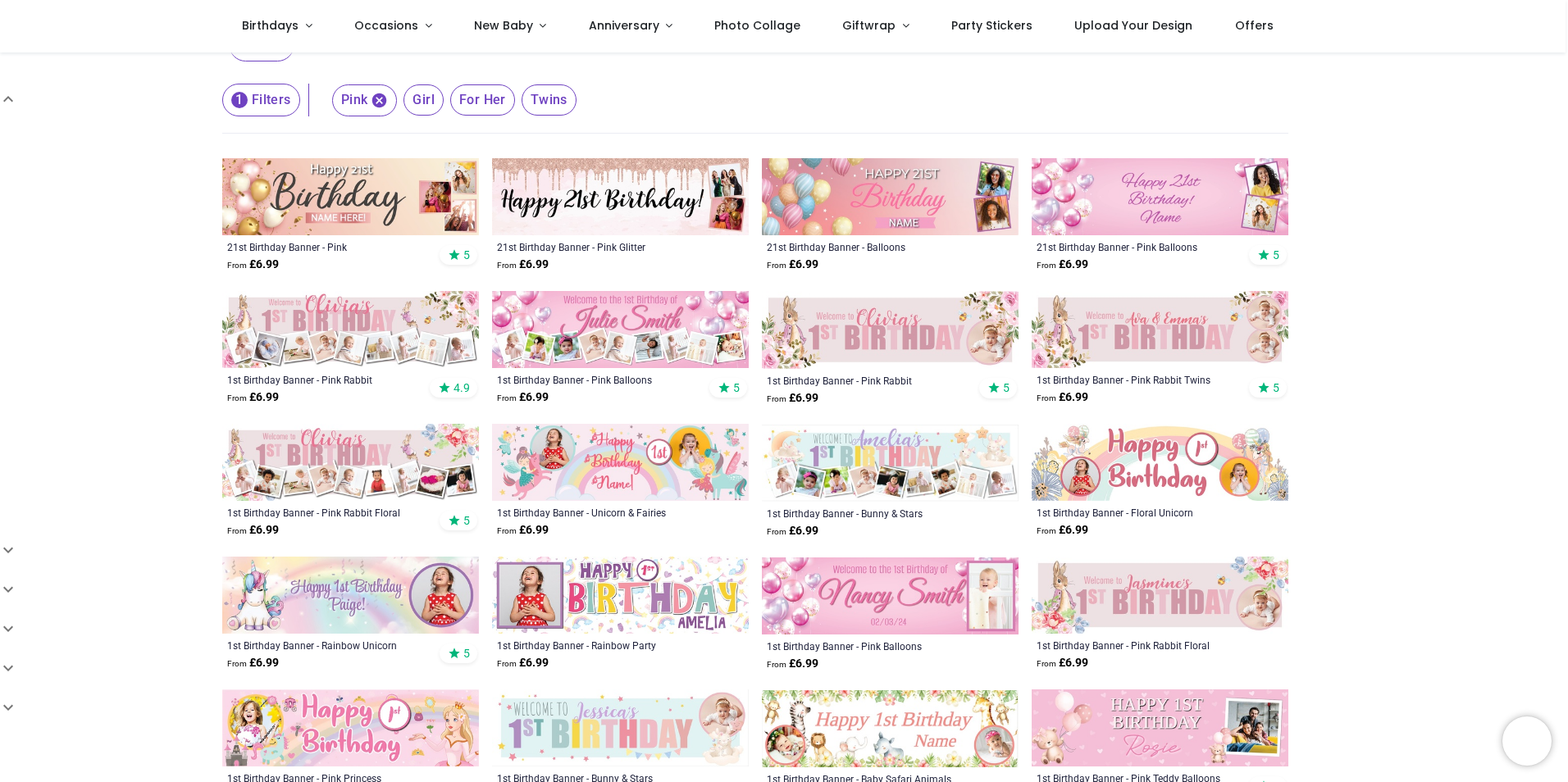
scroll to position [82, 0]
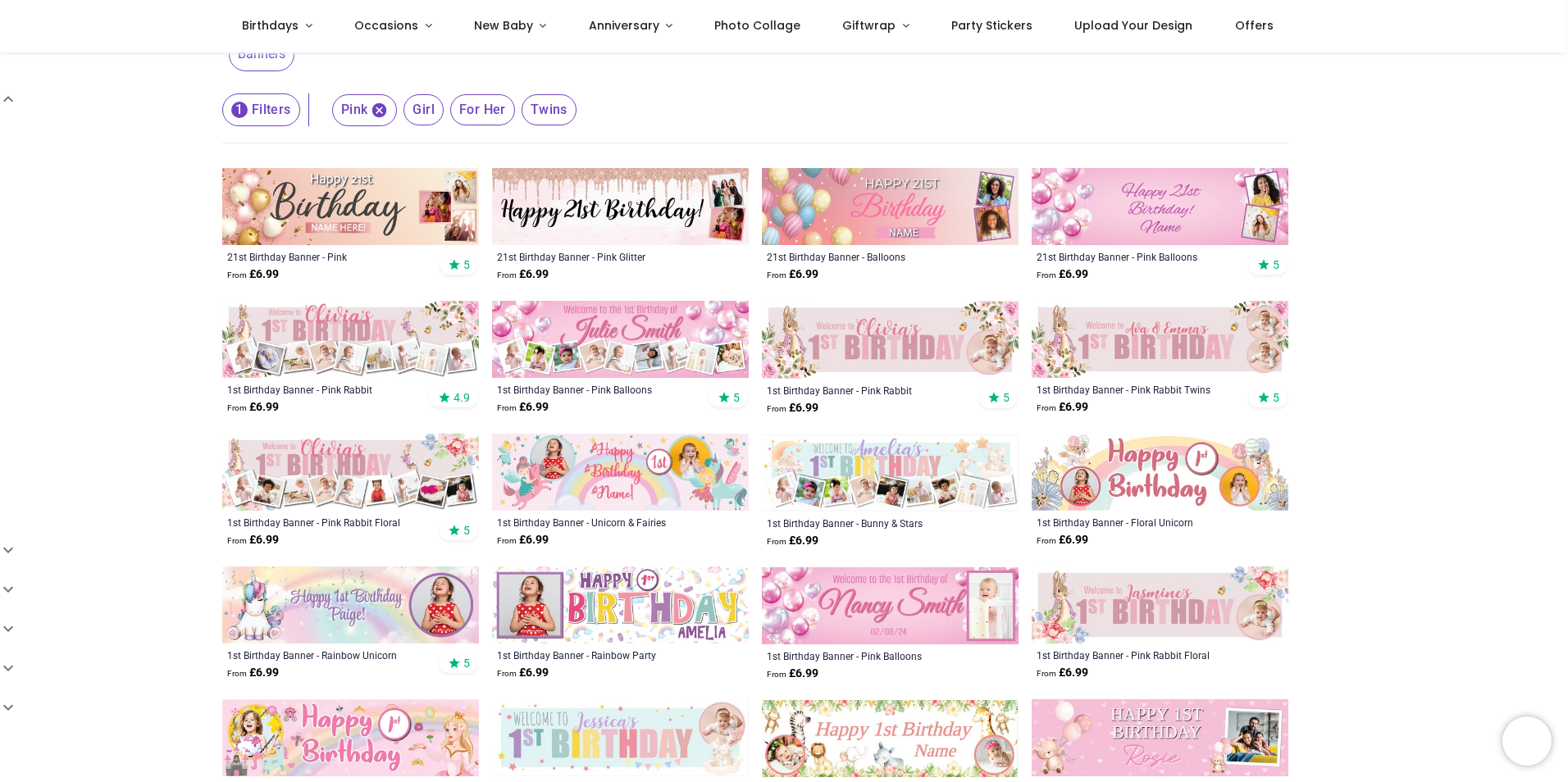
click at [681, 350] on img at bounding box center [621, 339] width 257 height 77
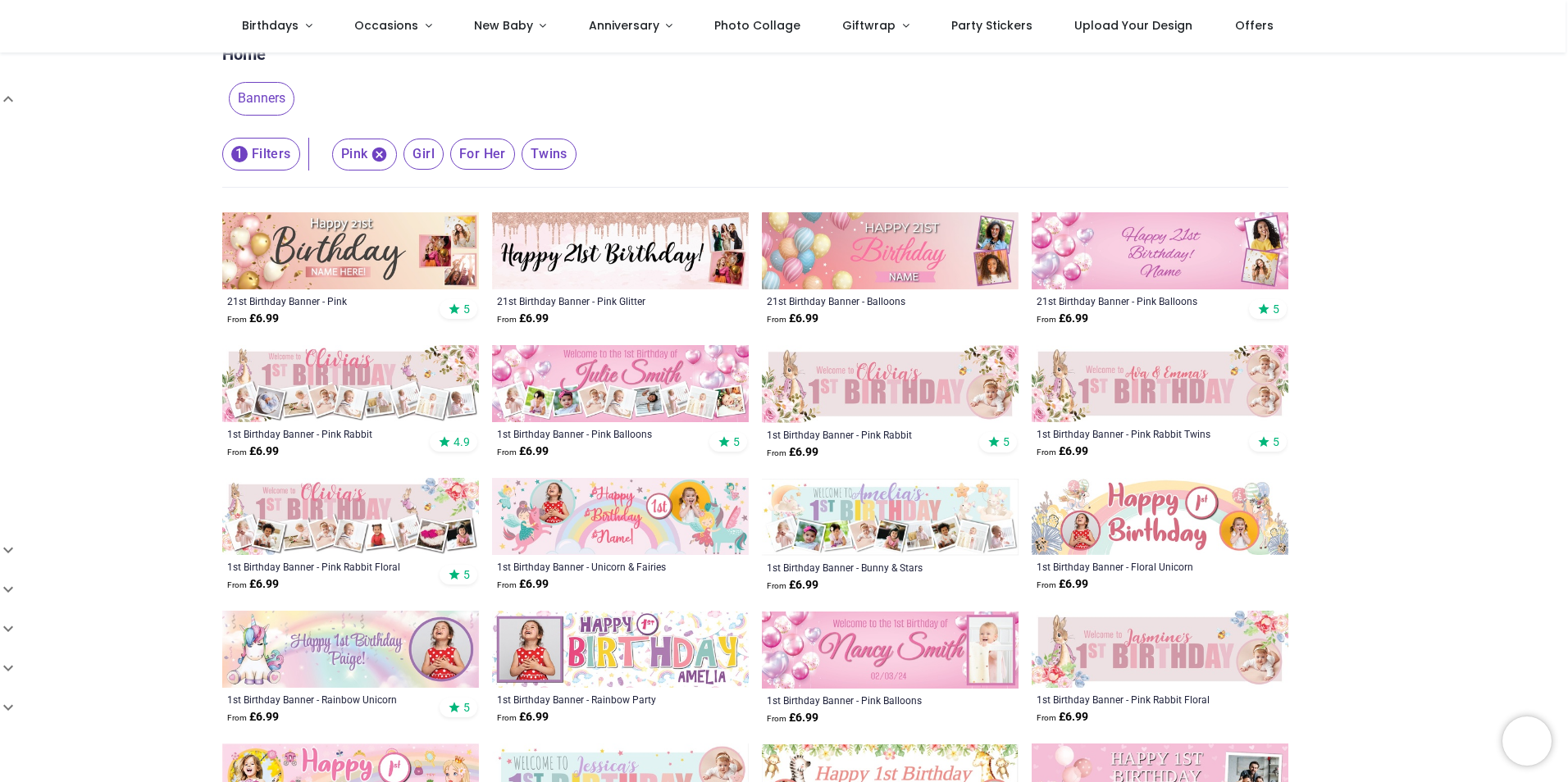
scroll to position [0, 0]
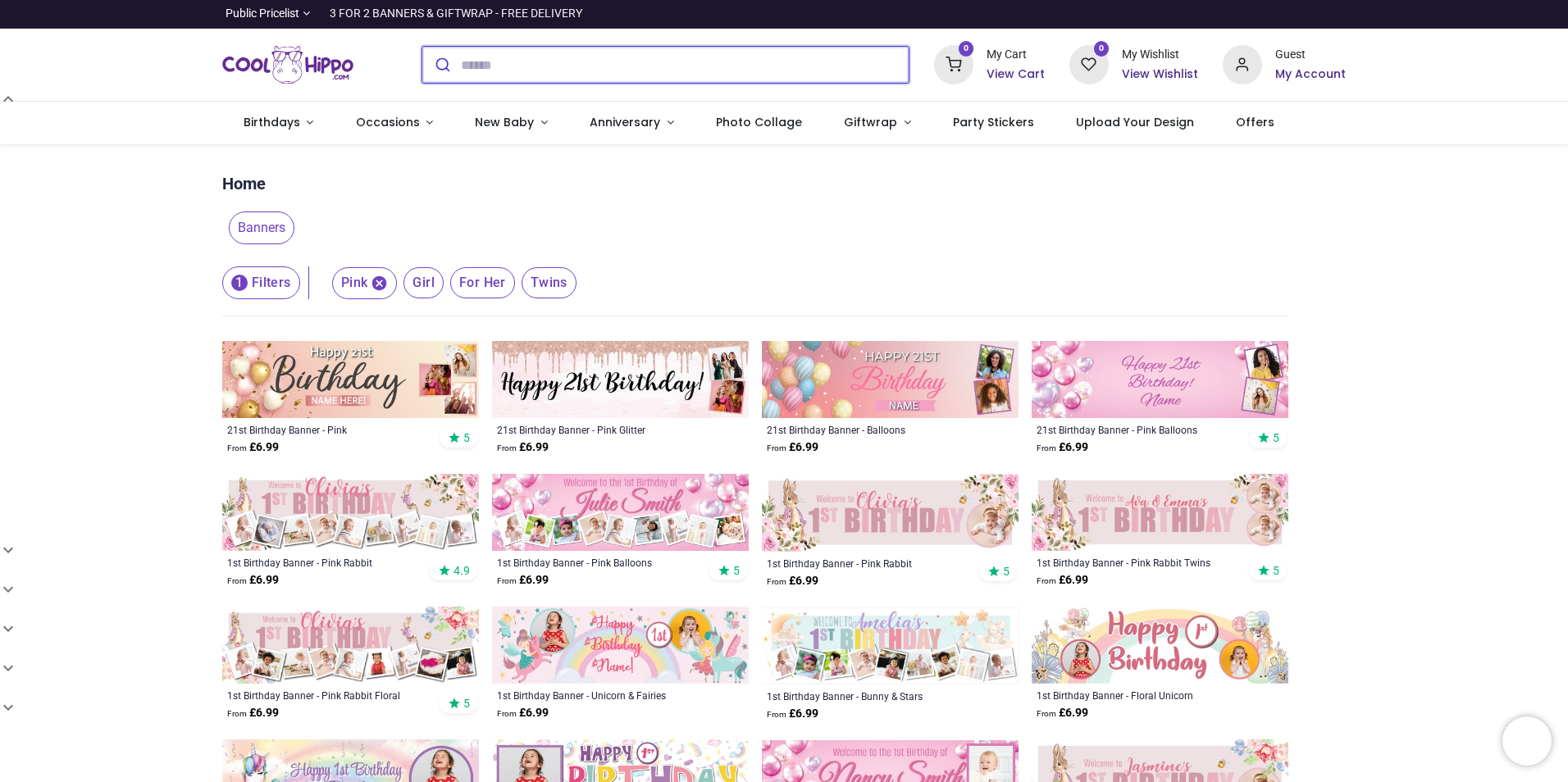
click at [486, 54] on input "search" at bounding box center [684, 65] width 448 height 36
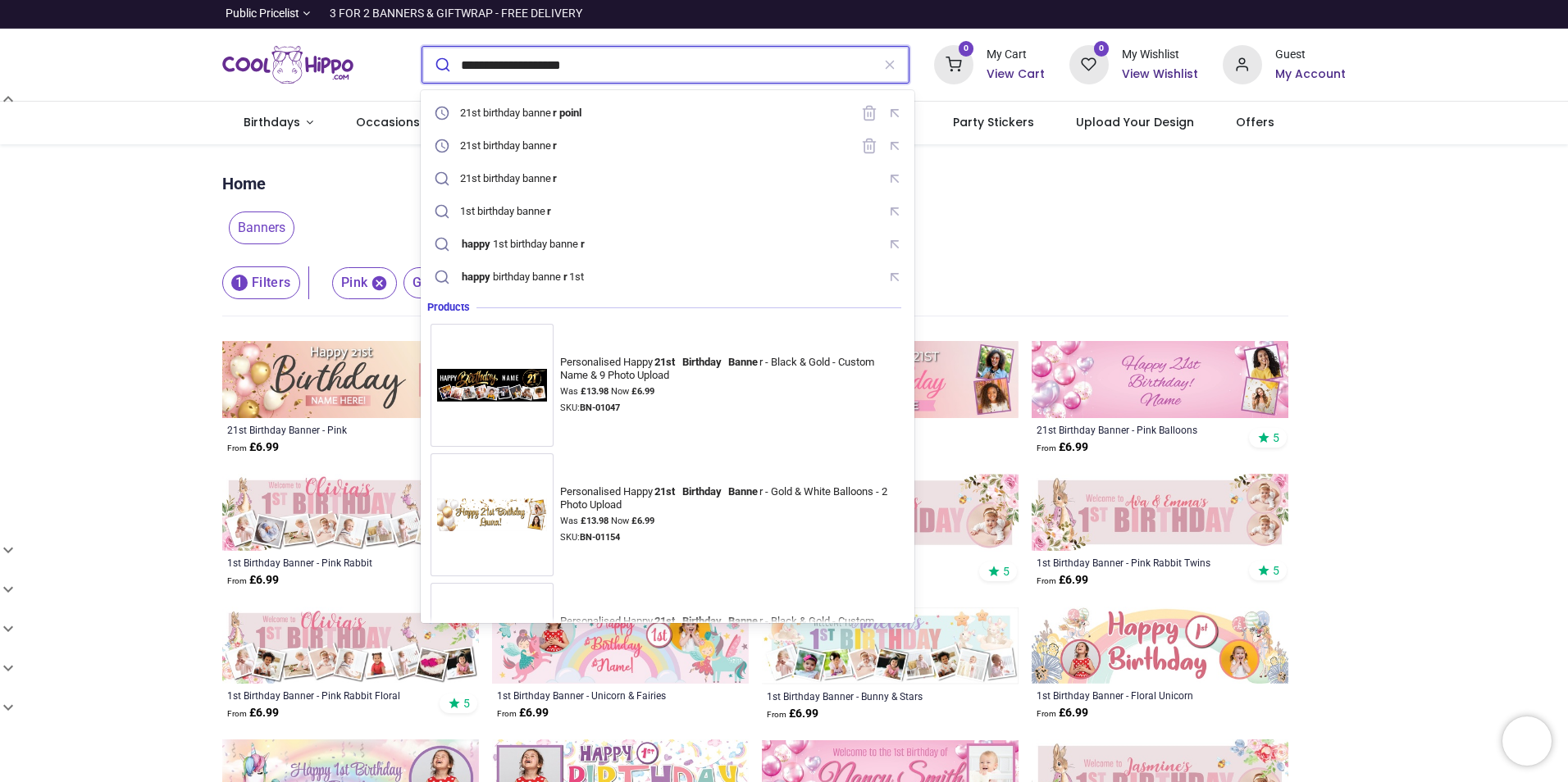
type input "**********"
click at [423, 47] on button "submit" at bounding box center [442, 65] width 39 height 36
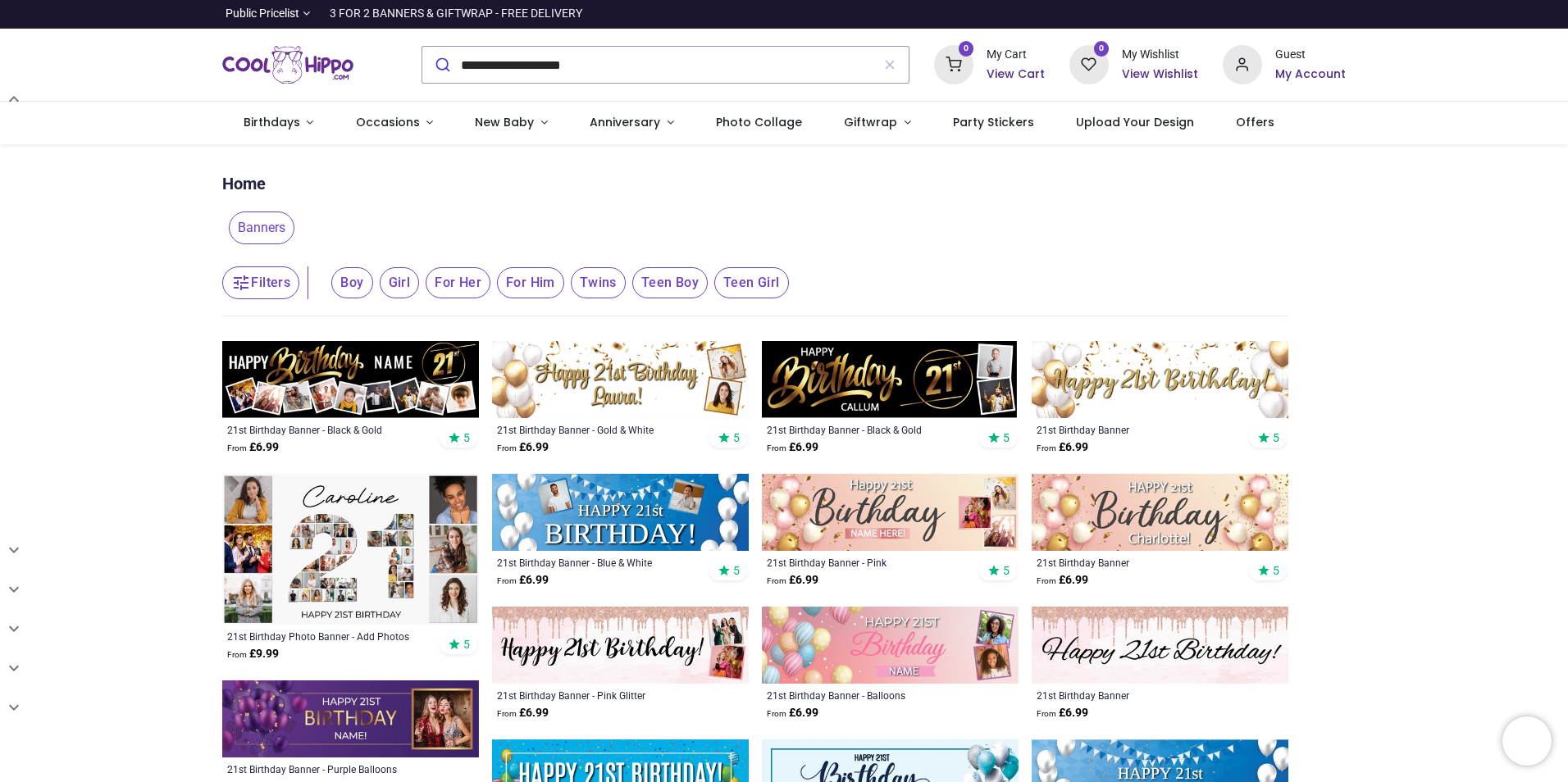
click at [259, 277] on button "Filters" at bounding box center [260, 283] width 77 height 33
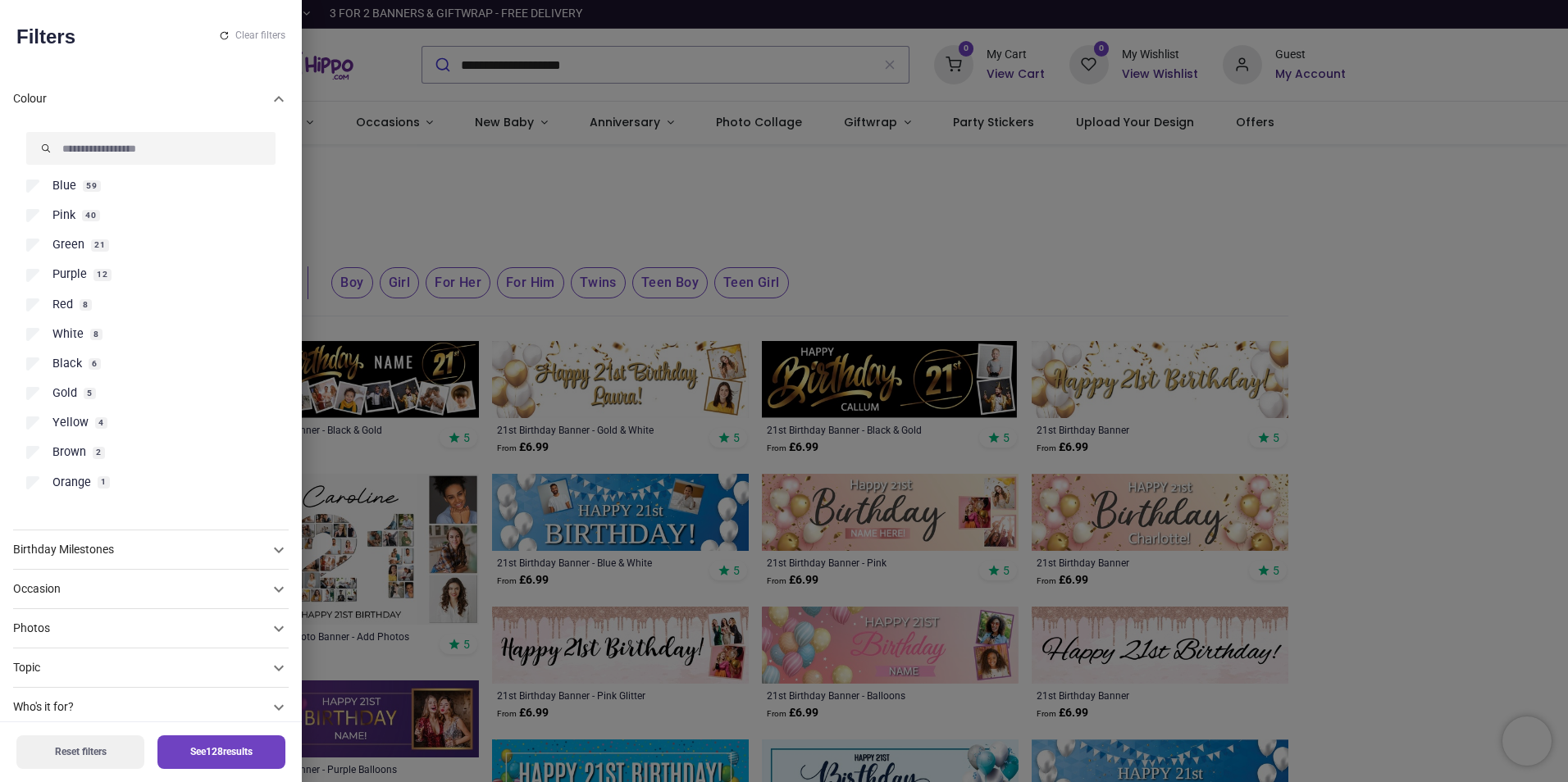
click at [64, 215] on span "Pink" at bounding box center [64, 216] width 23 height 16
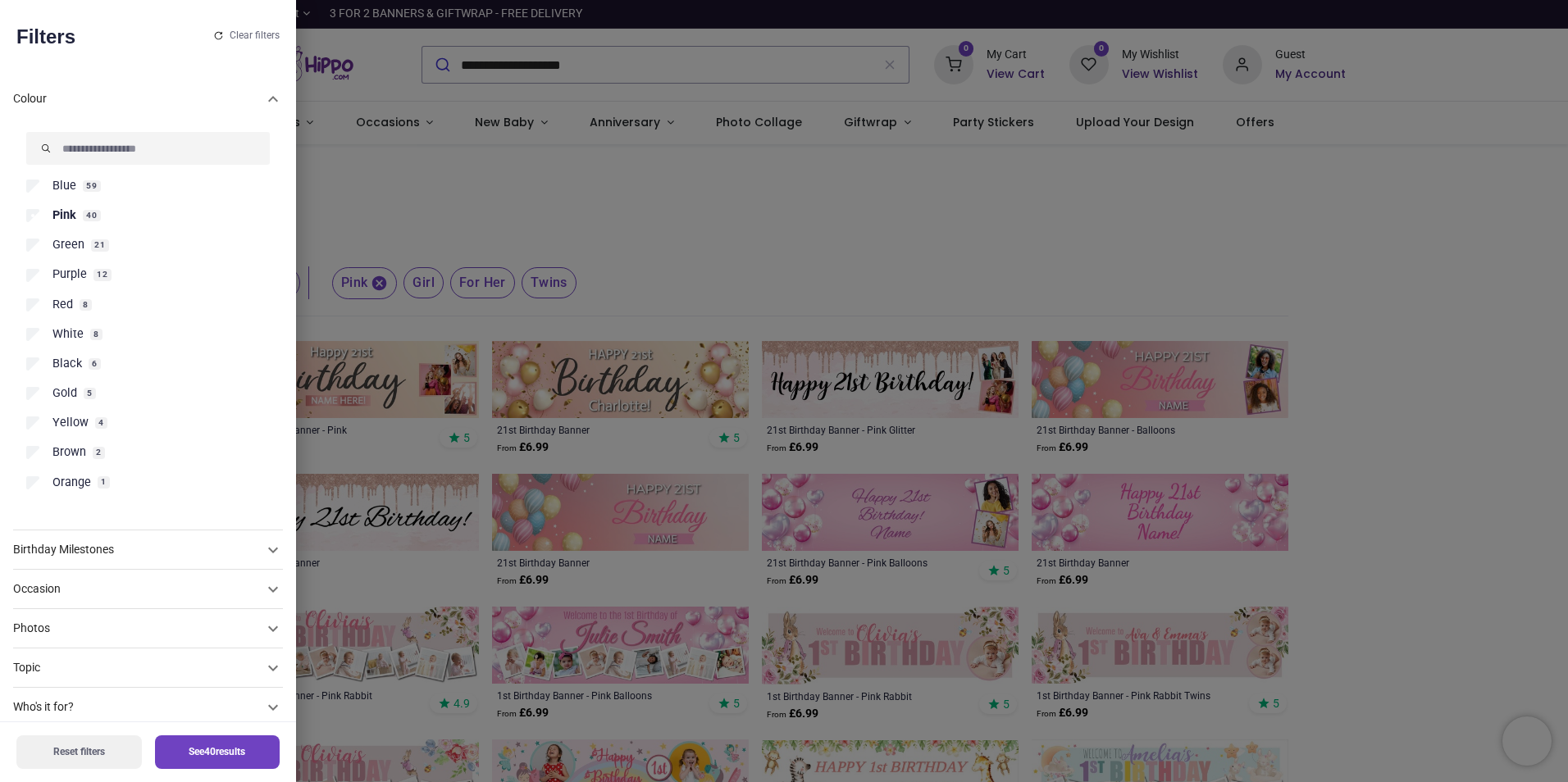
click at [221, 745] on button "See 40 results" at bounding box center [217, 752] width 125 height 34
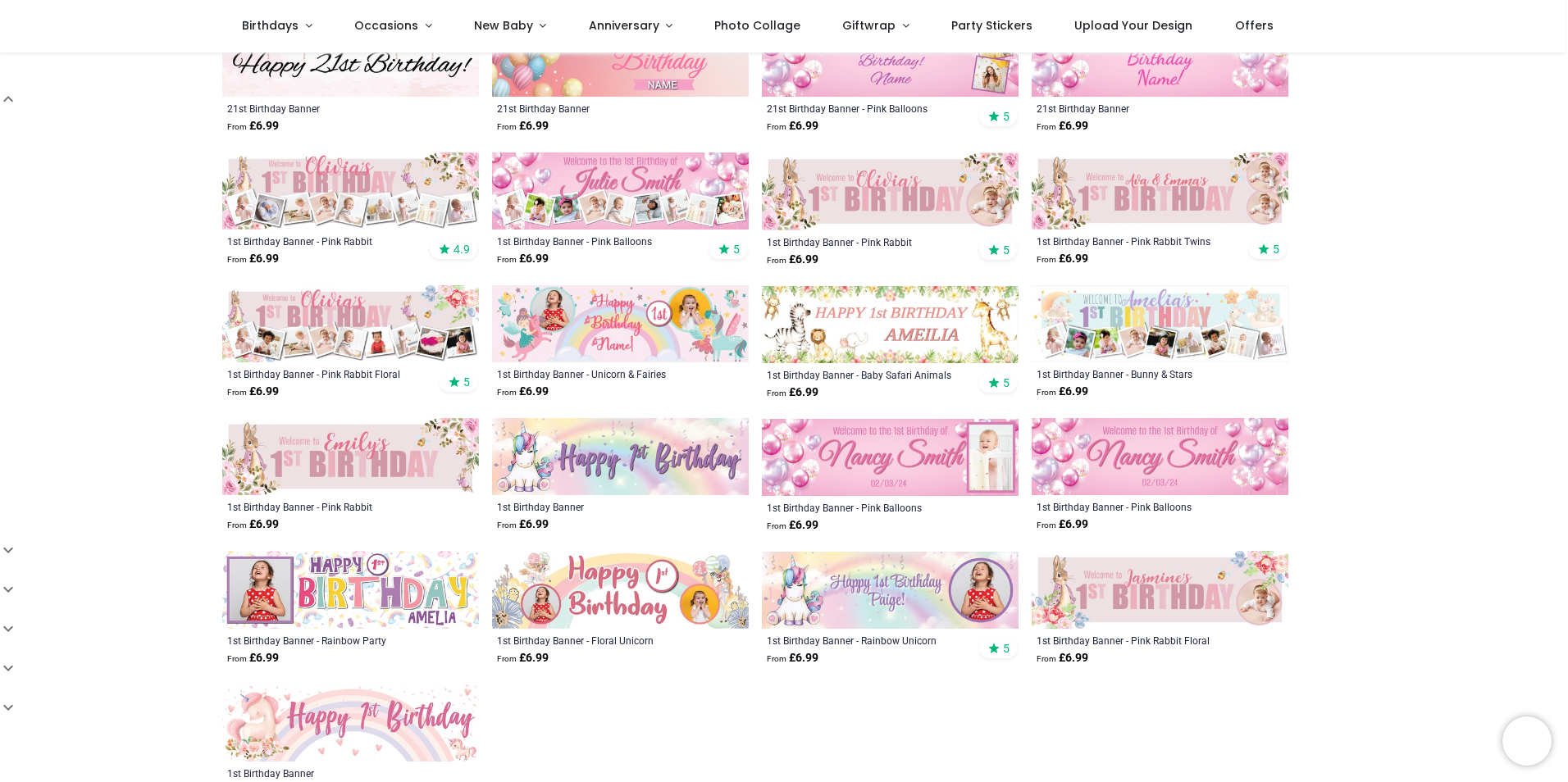
scroll to position [410, 0]
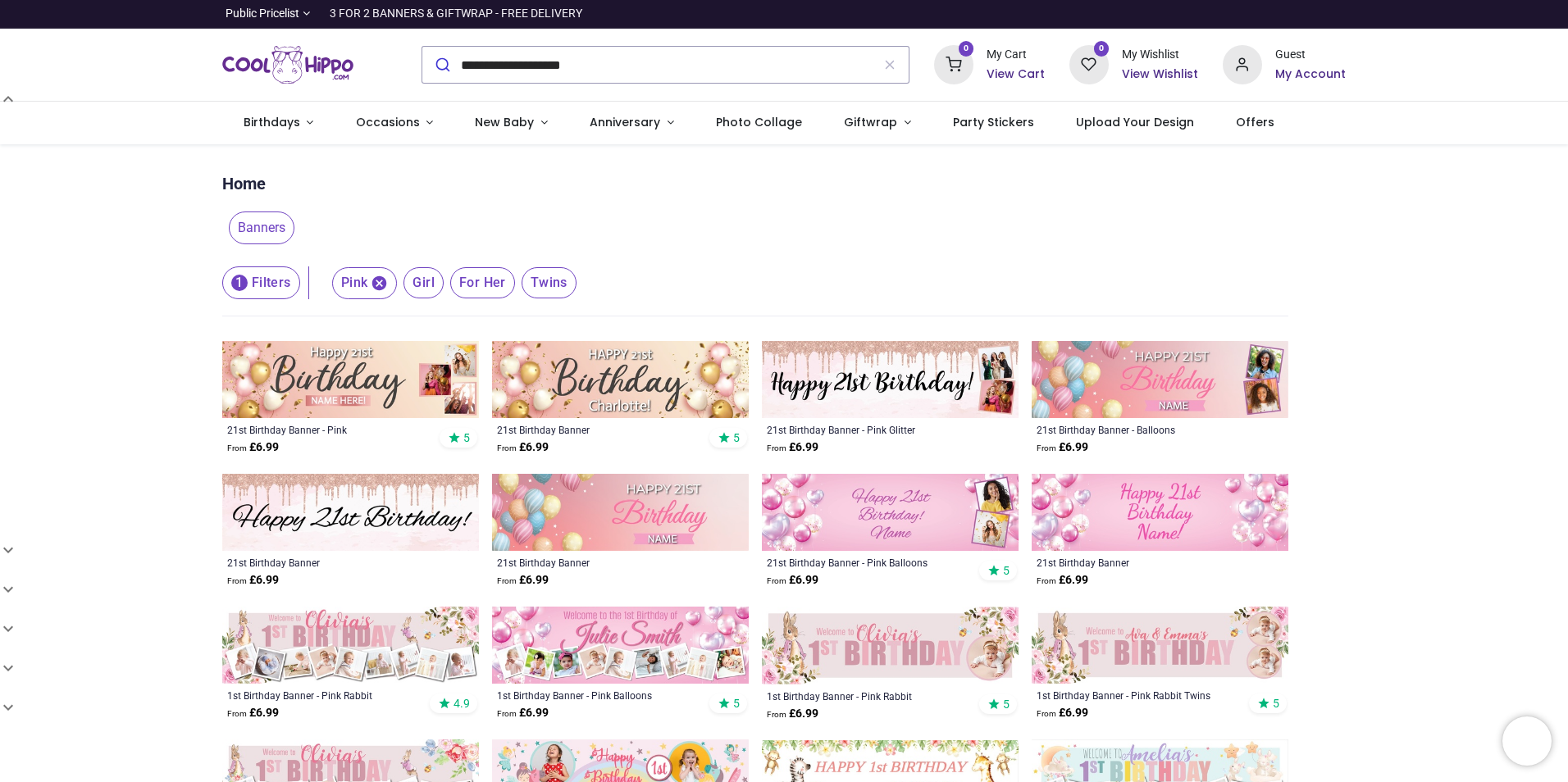
click at [419, 407] on img at bounding box center [351, 379] width 257 height 77
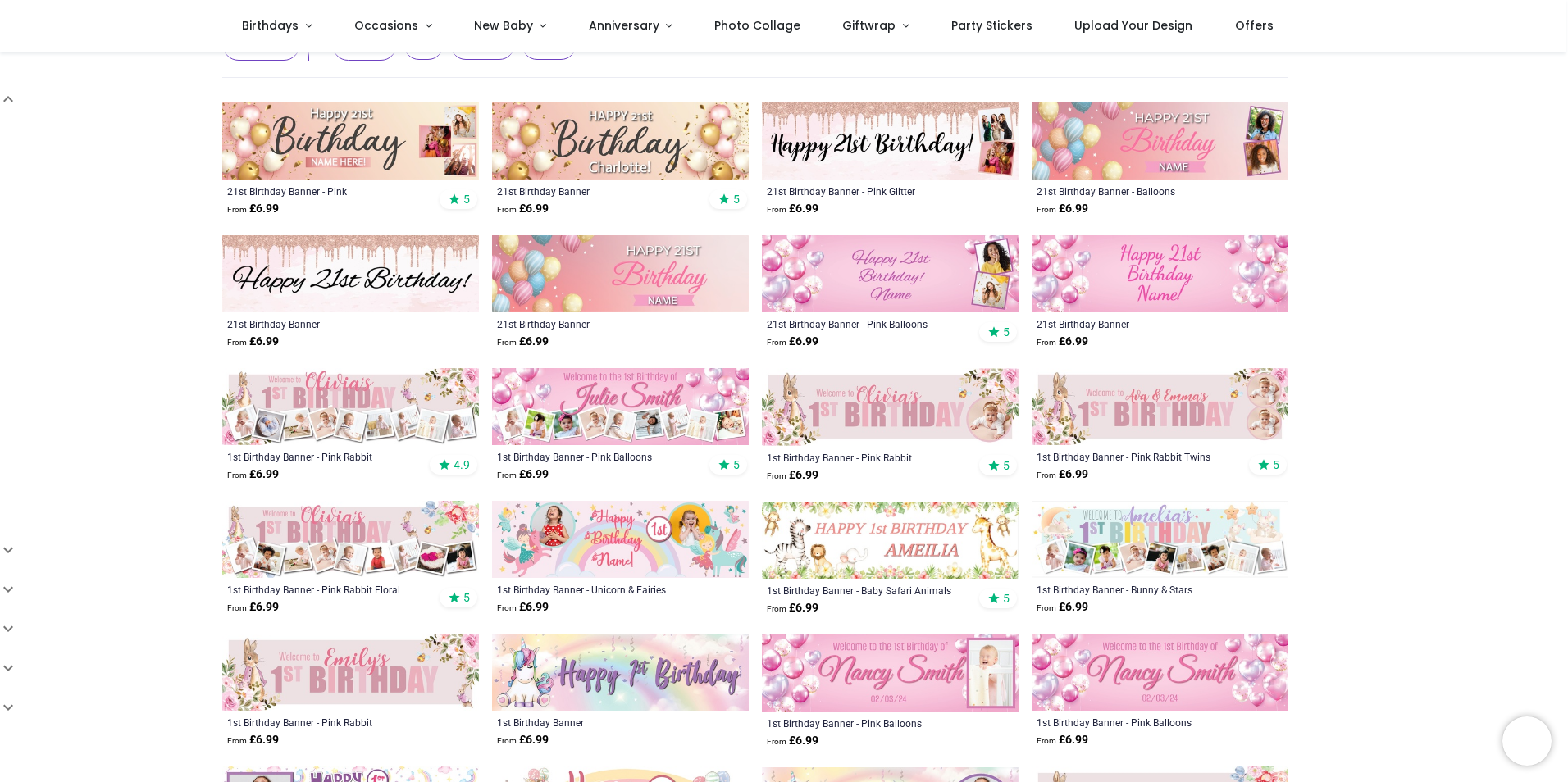
scroll to position [164, 0]
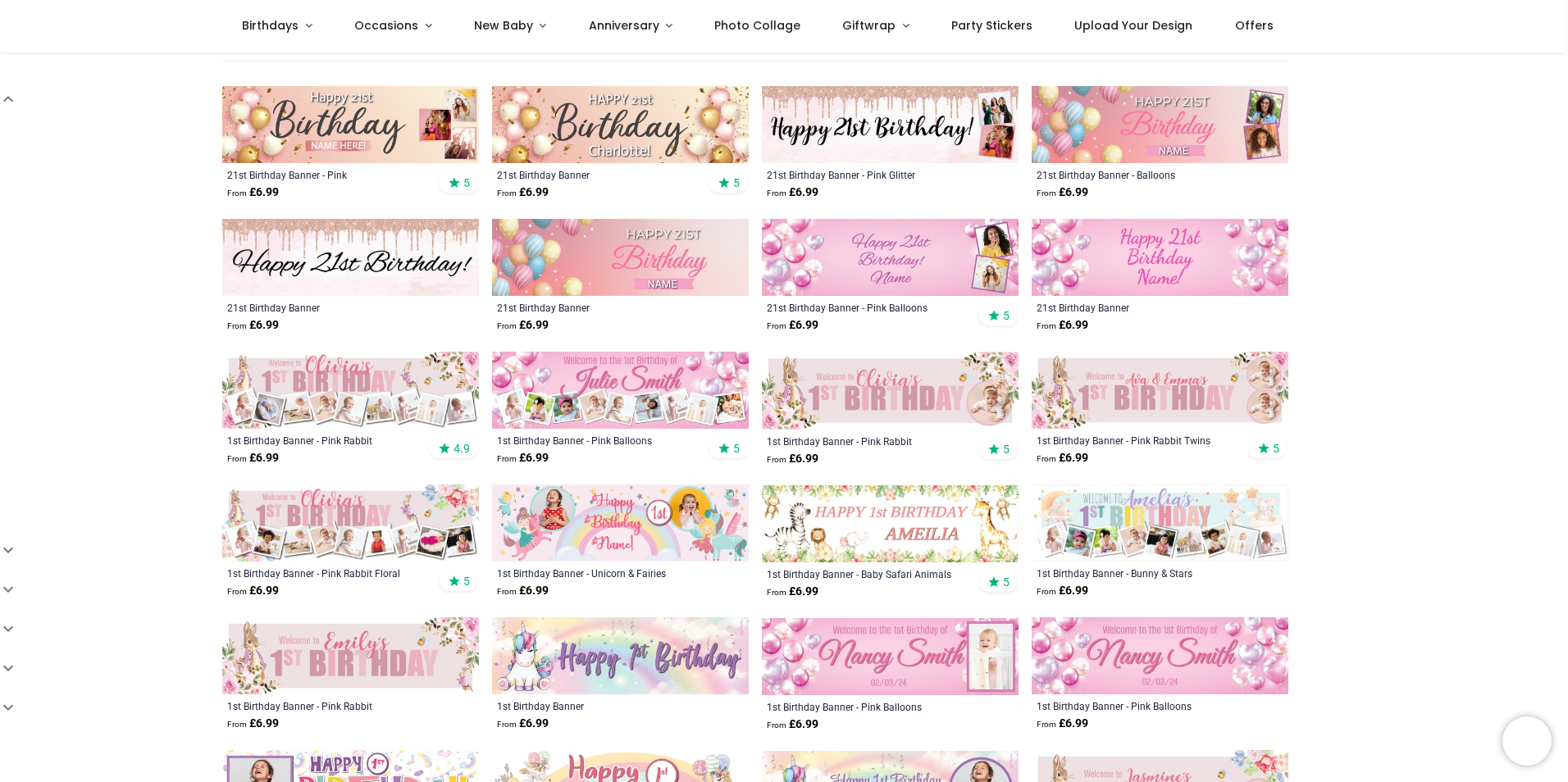
click at [655, 393] on img at bounding box center [621, 390] width 257 height 77
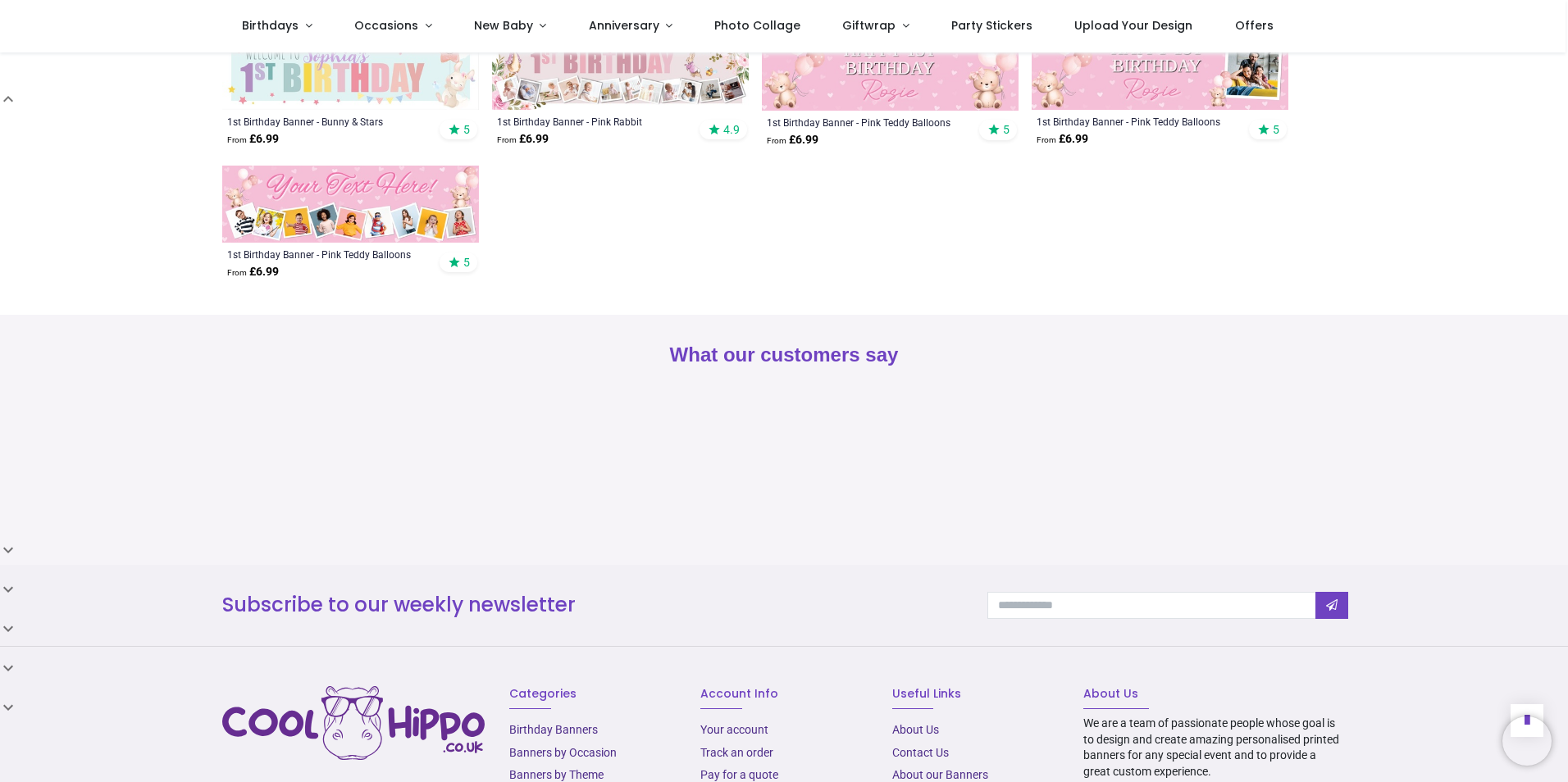
scroll to position [1340, 0]
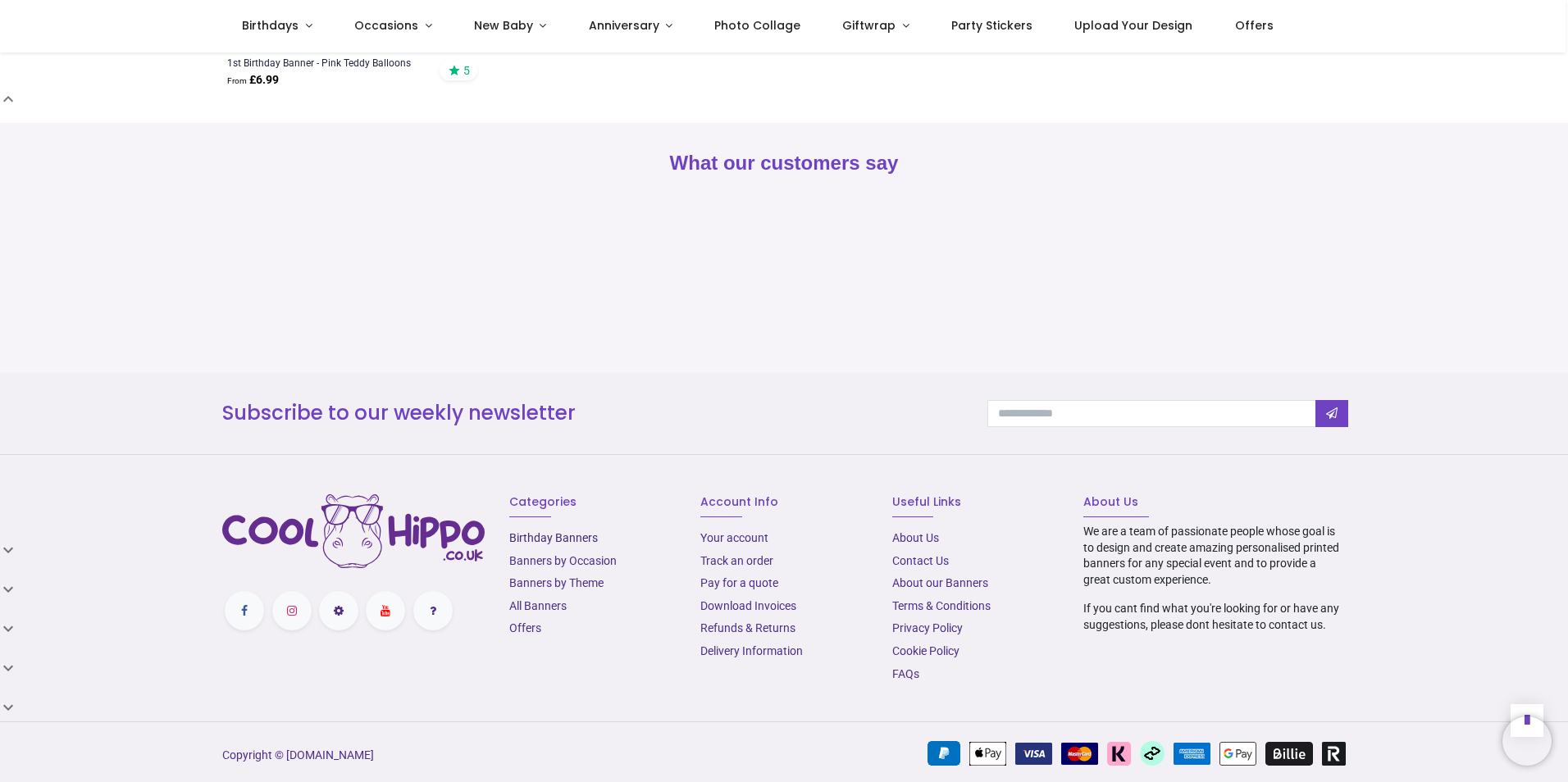
click at [575, 531] on link "Birthday Banners" at bounding box center [554, 537] width 89 height 13
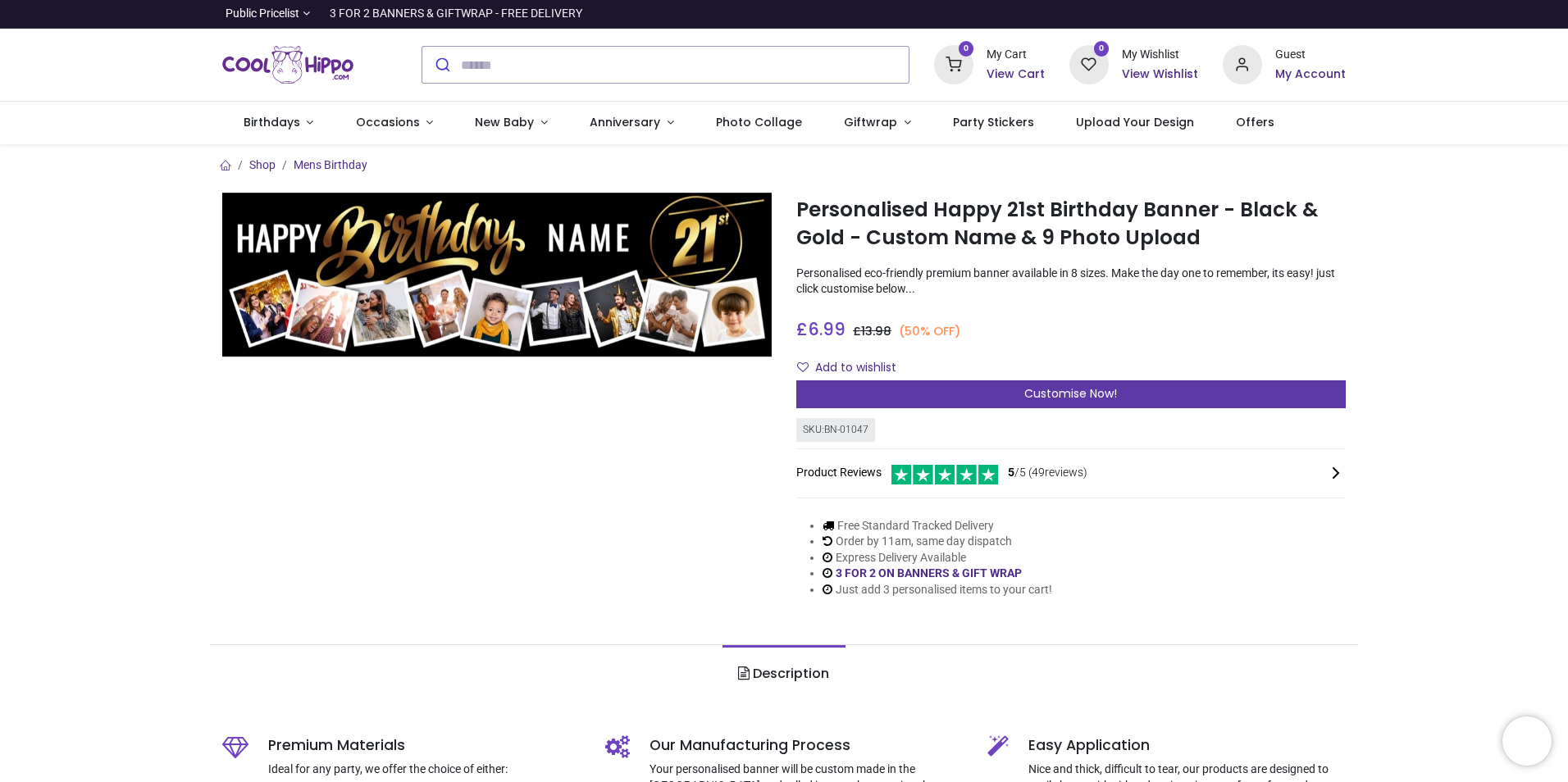
click at [911, 385] on div "Customise Now!" at bounding box center [1070, 394] width 549 height 28
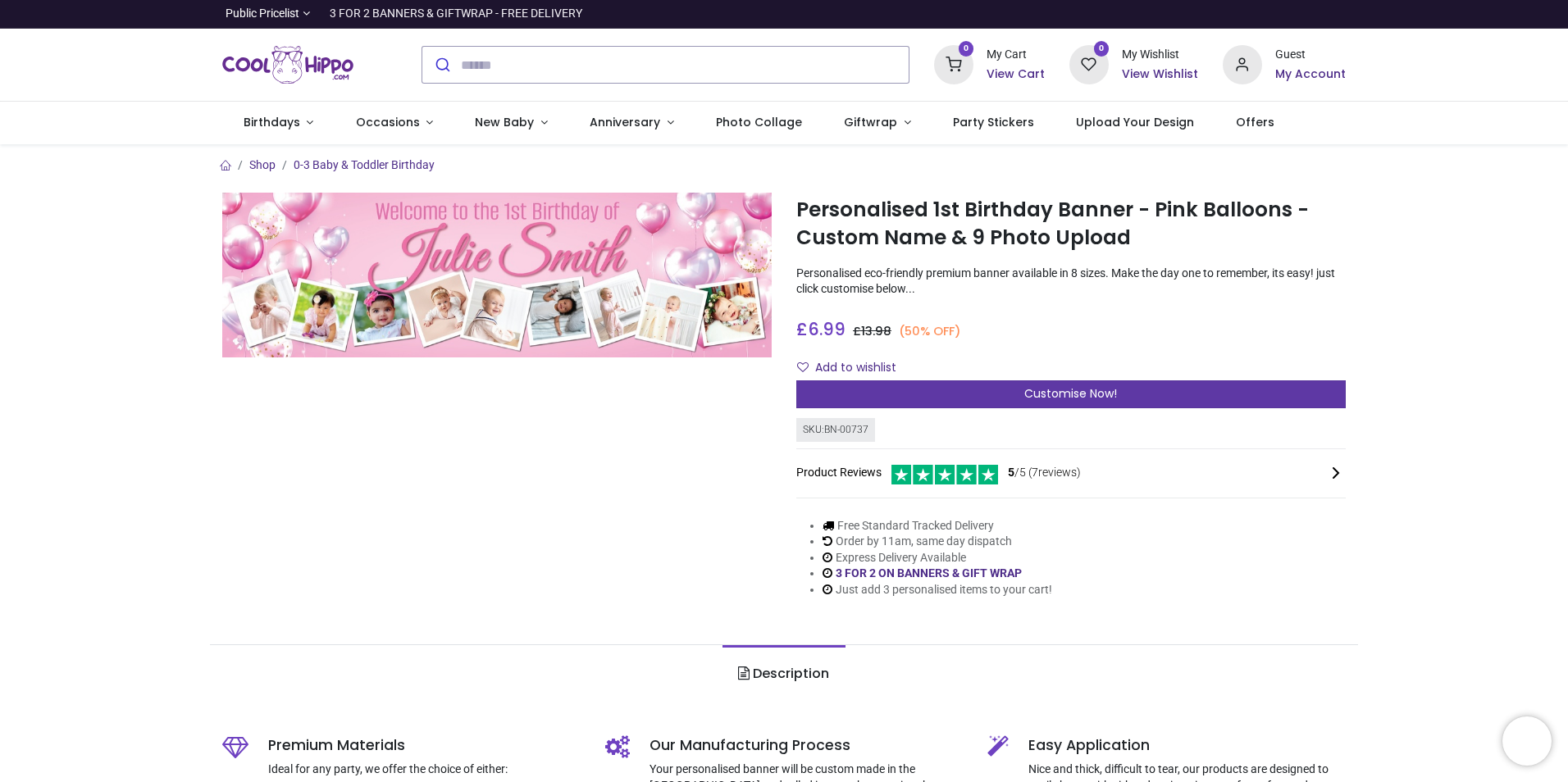
click at [871, 393] on div "Customise Now!" at bounding box center [1070, 394] width 549 height 28
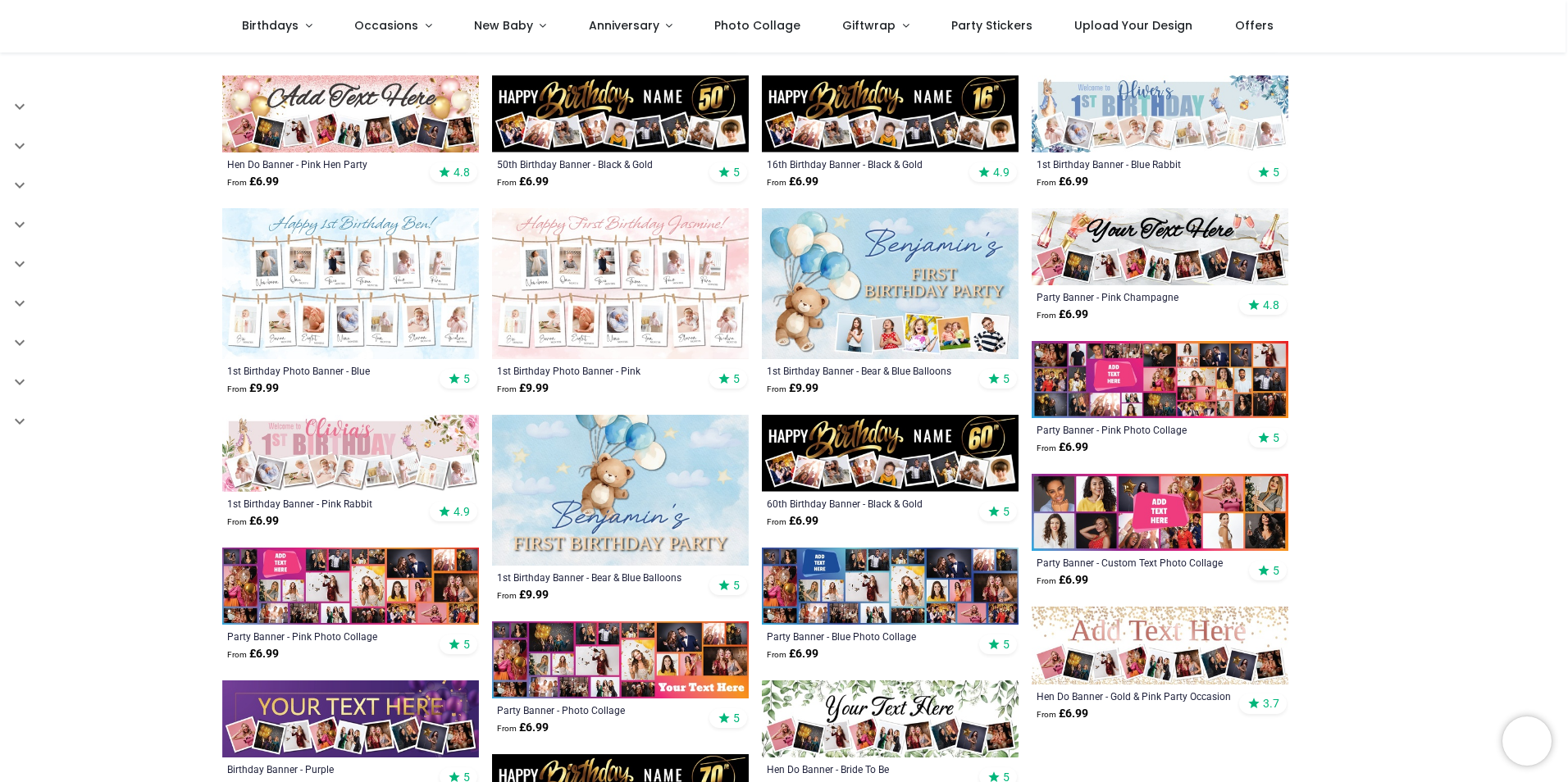
scroll to position [574, 0]
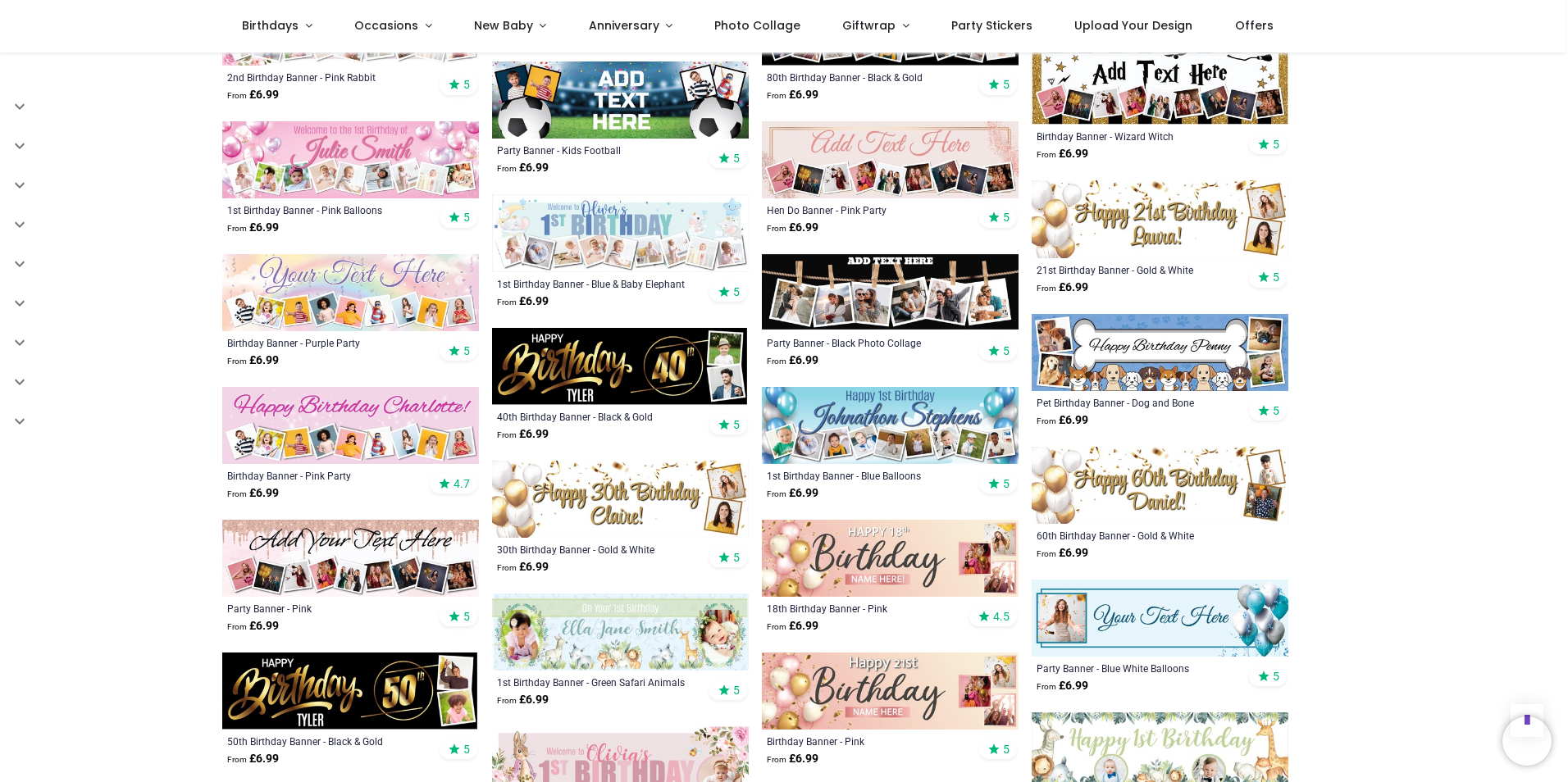
scroll to position [1476, 0]
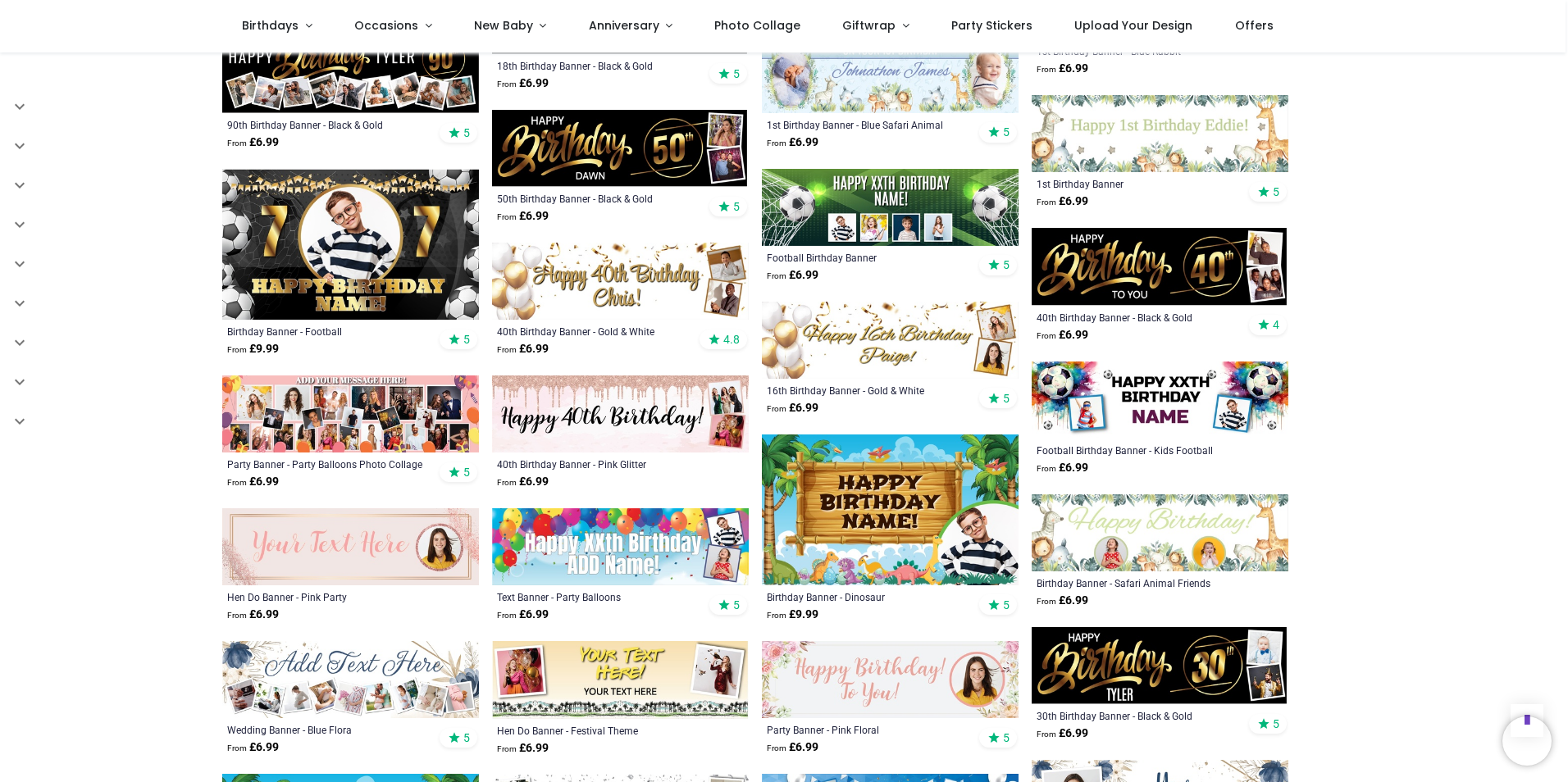
scroll to position [2296, 0]
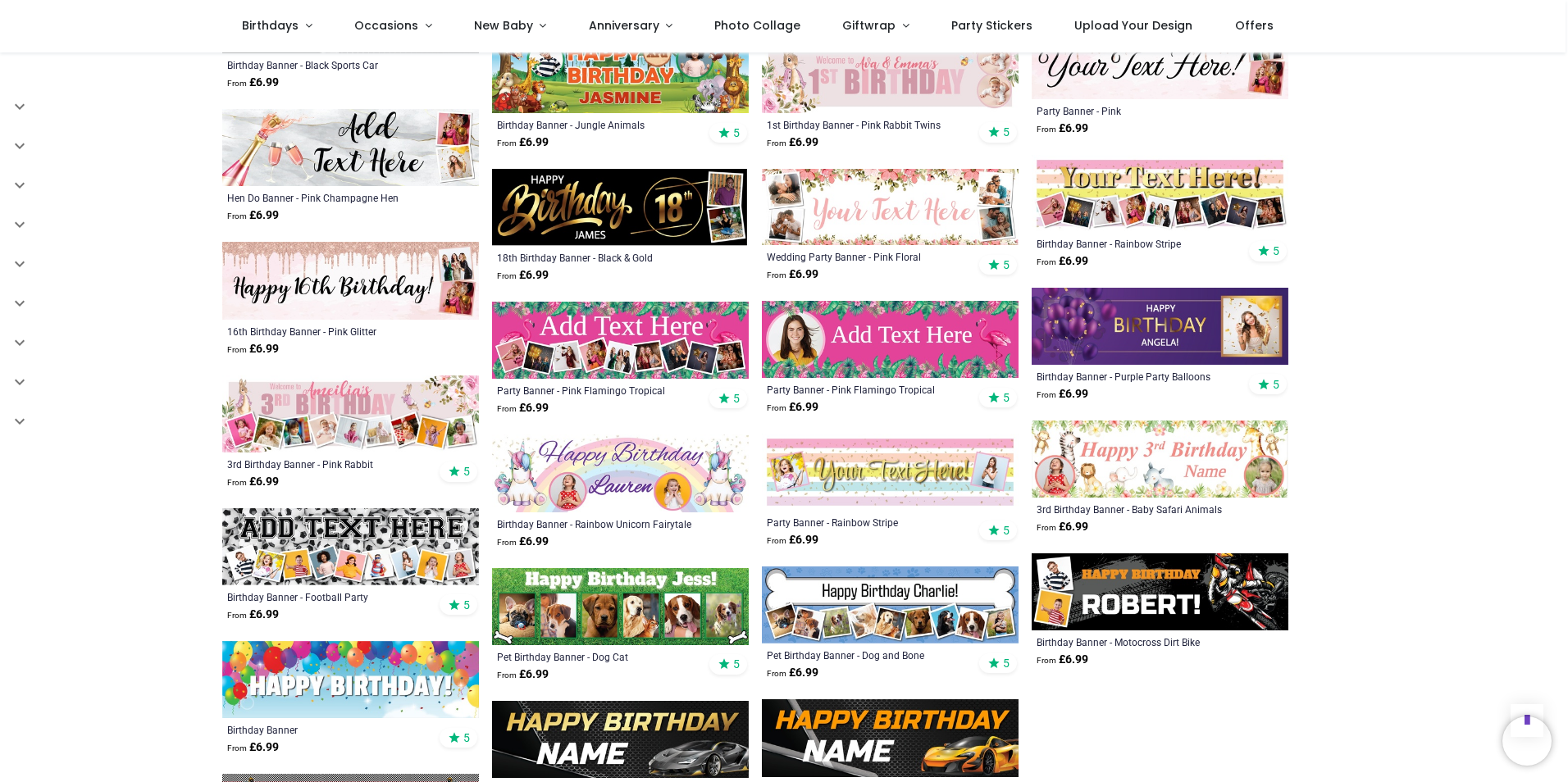
scroll to position [3607, 0]
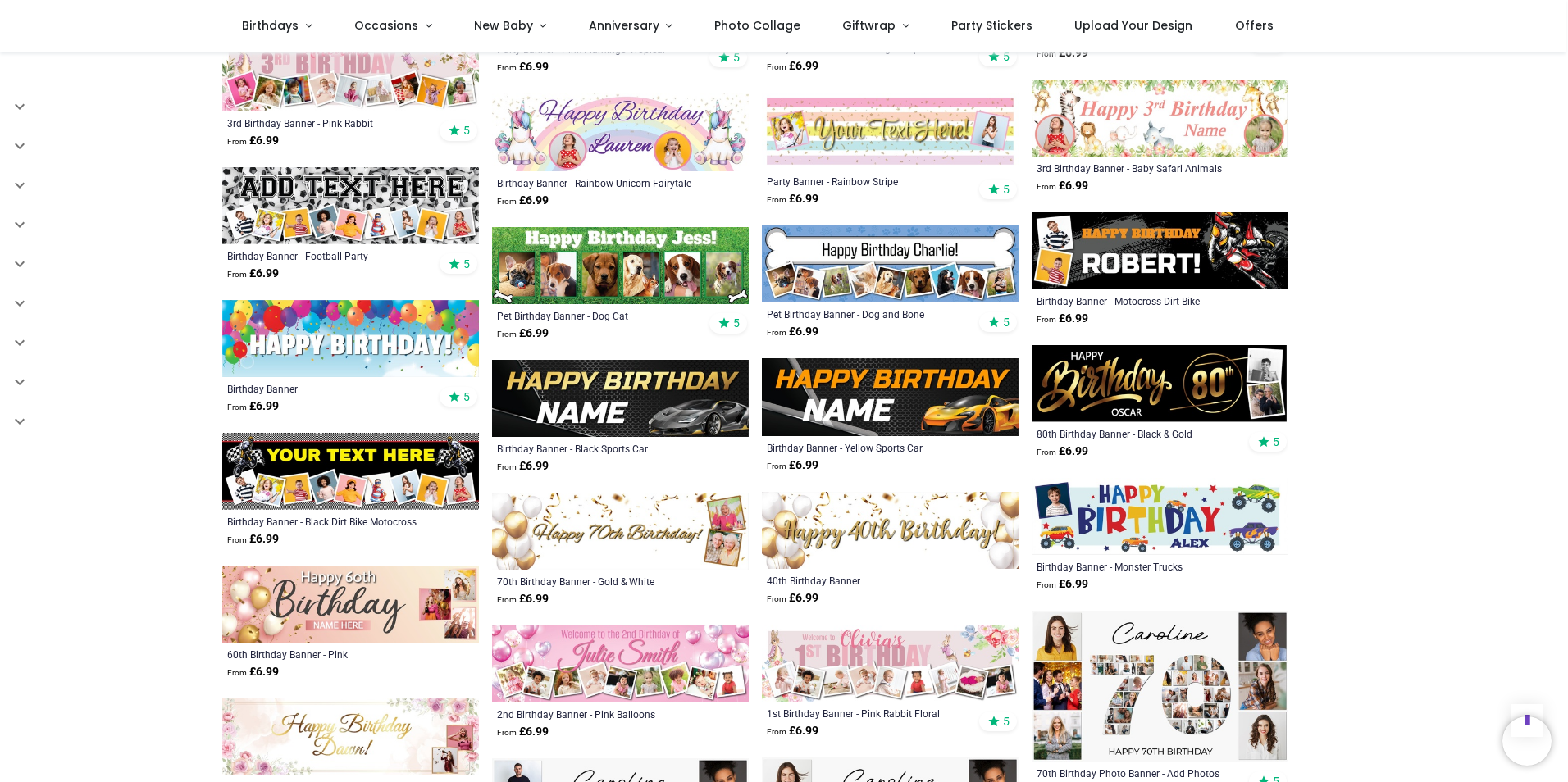
scroll to position [3607, 0]
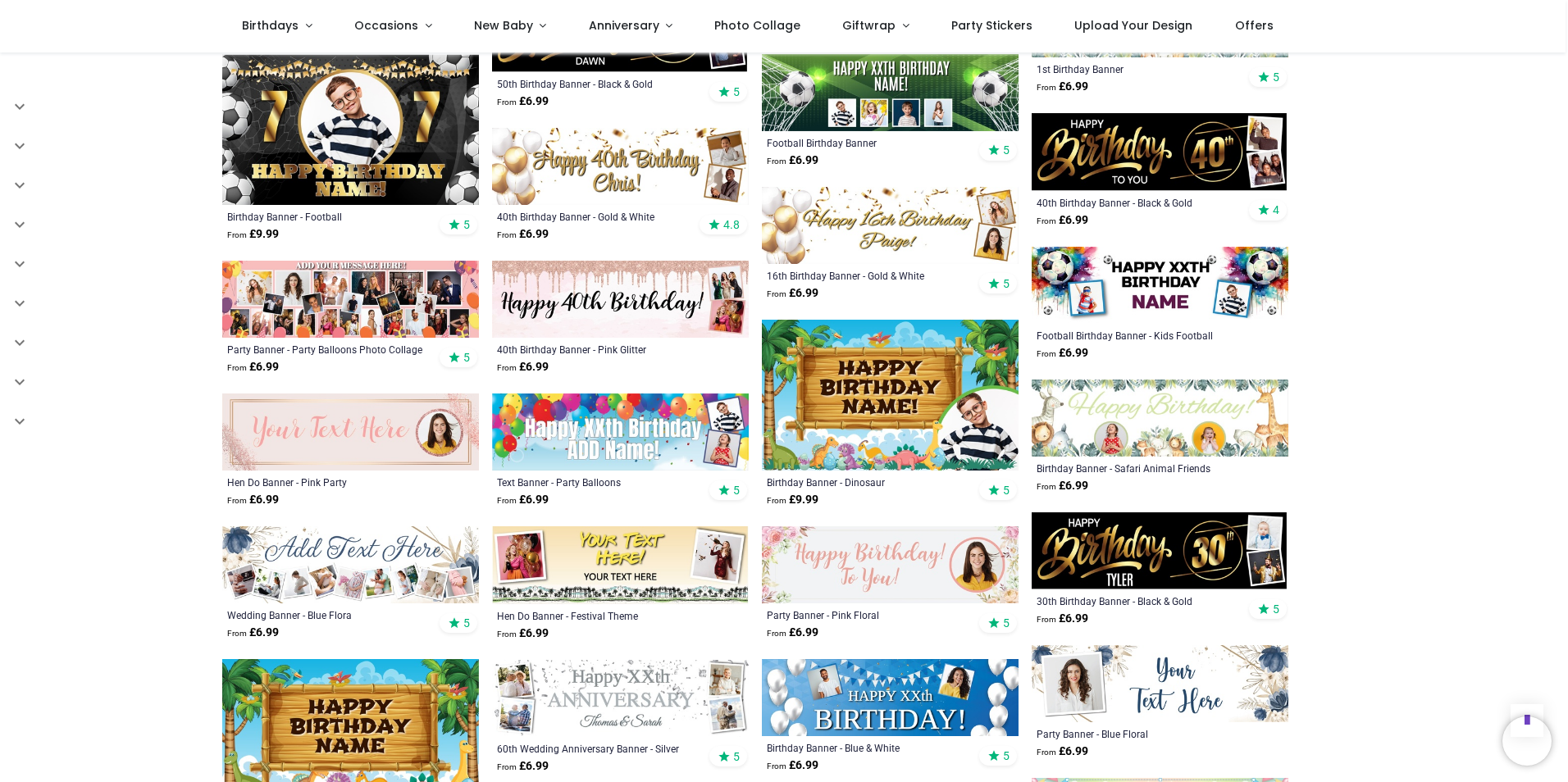
scroll to position [2378, 0]
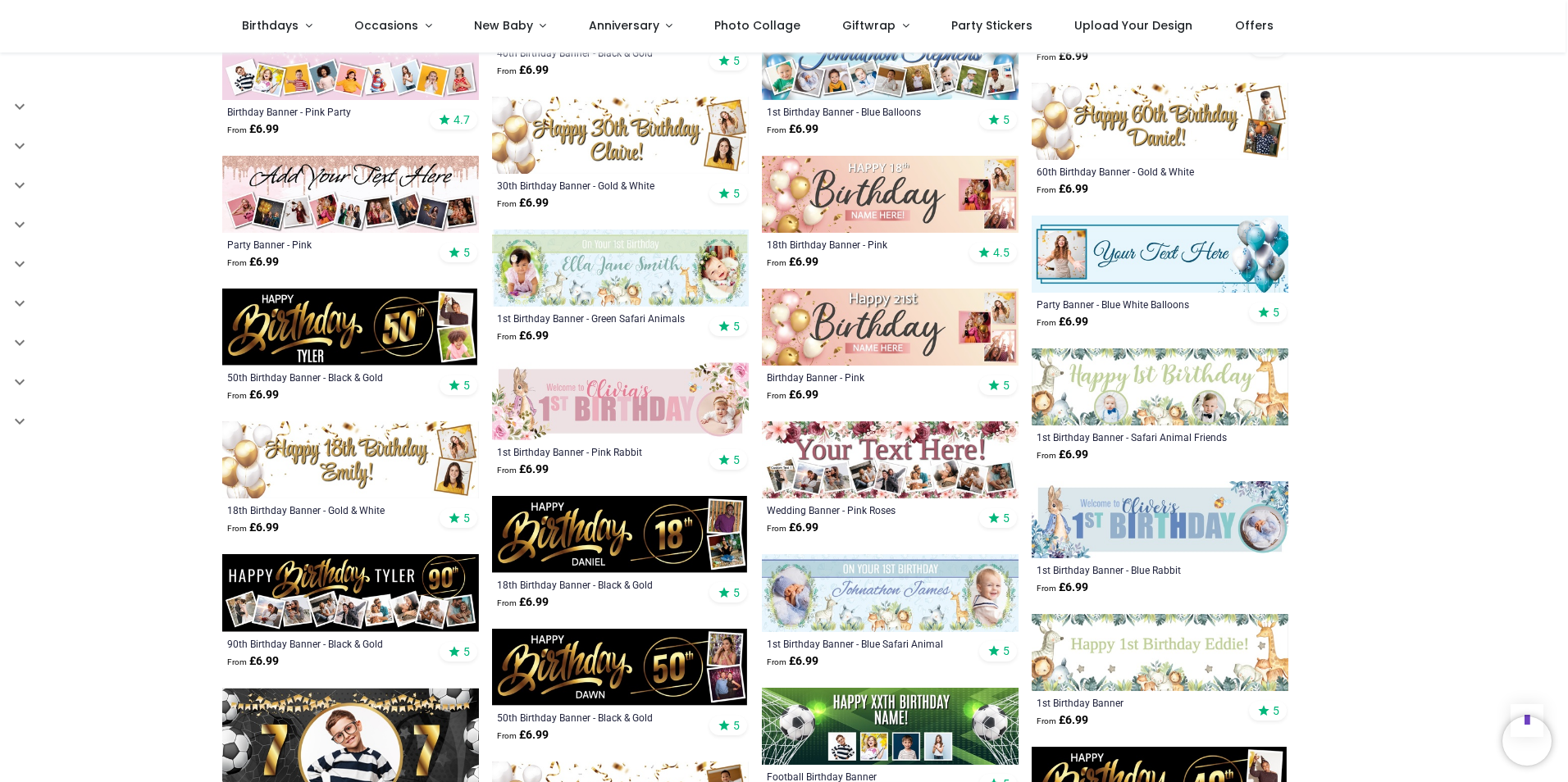
scroll to position [1722, 0]
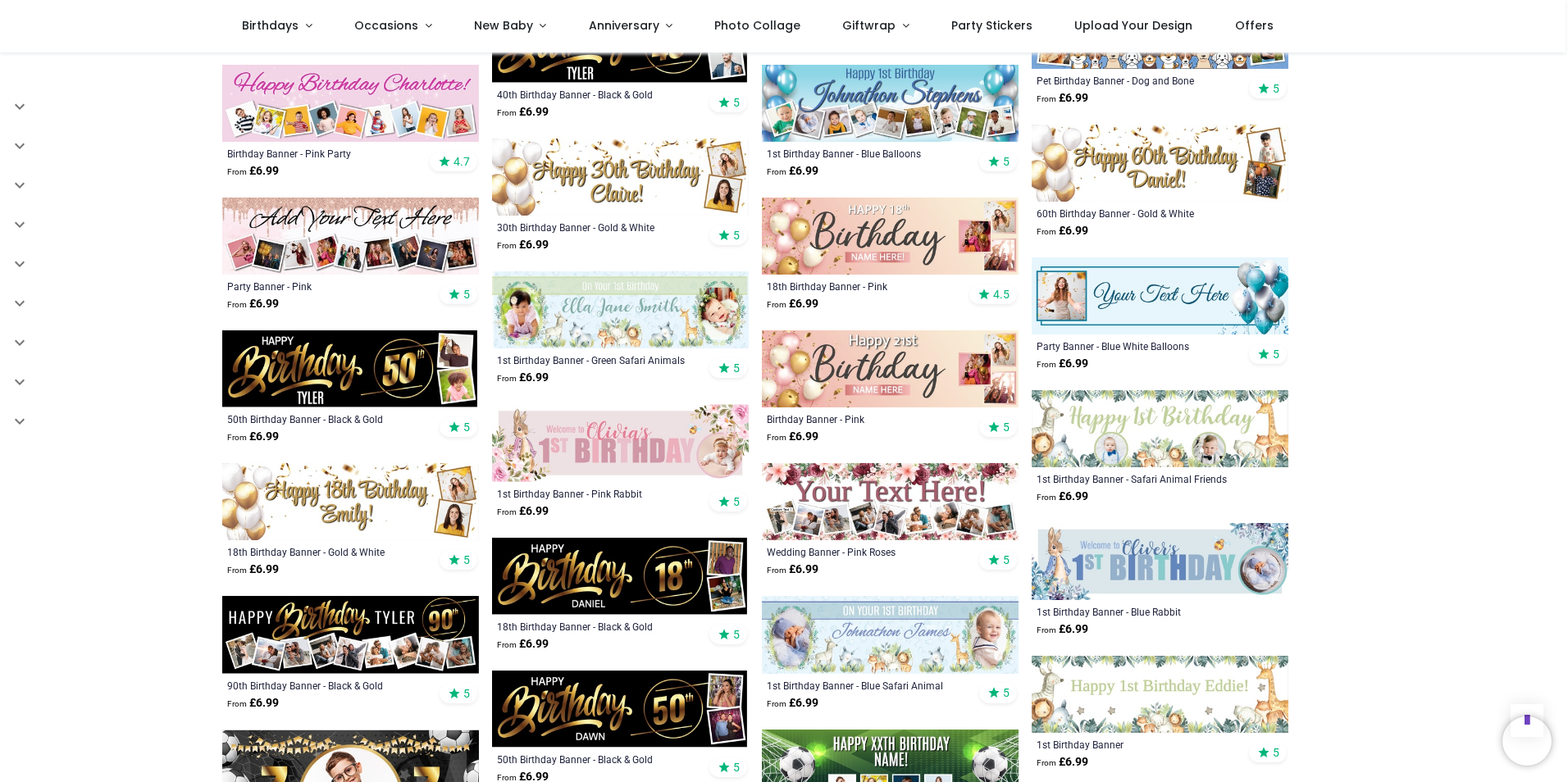
scroll to position [1722, 0]
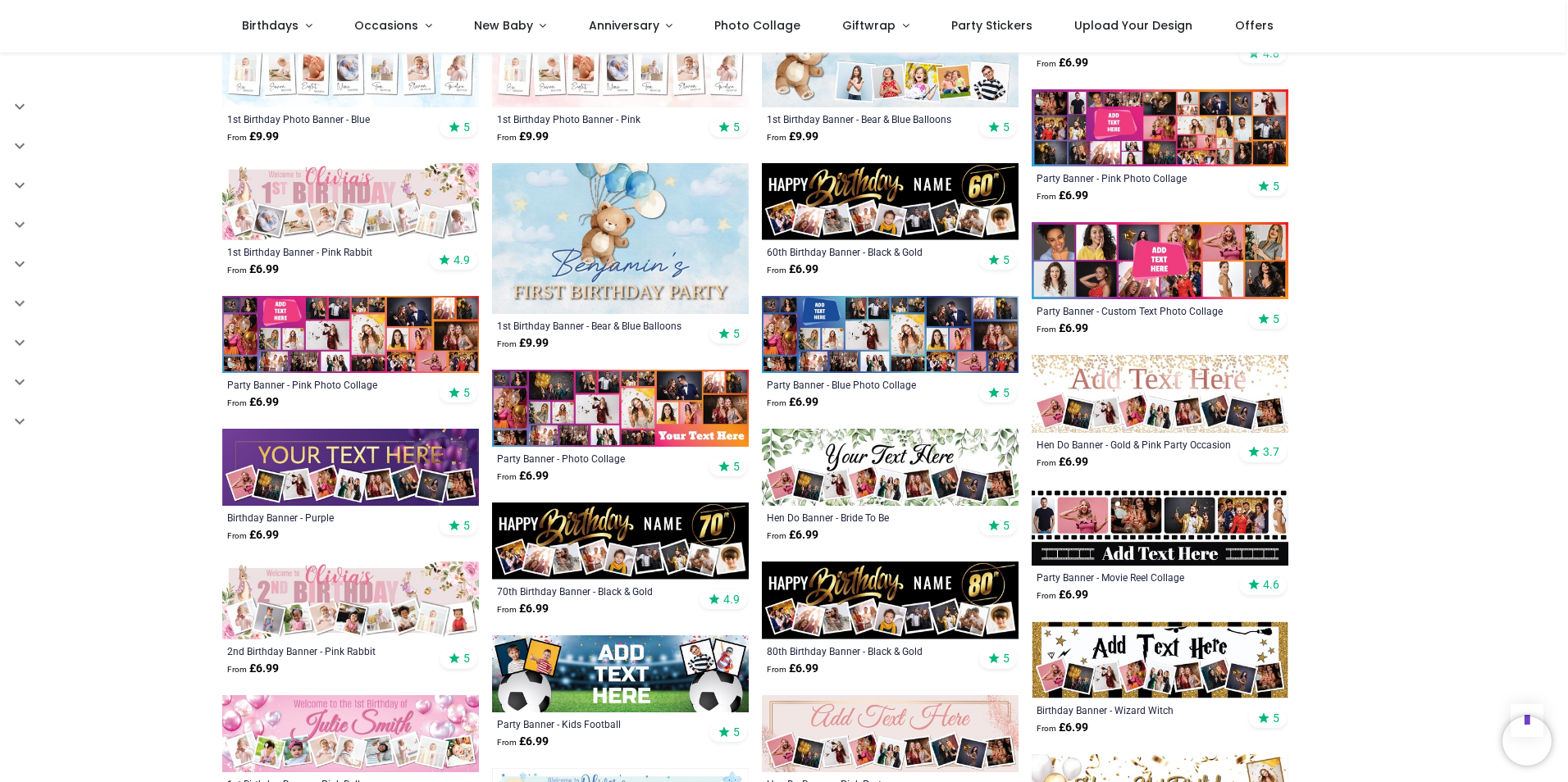
scroll to position [738, 0]
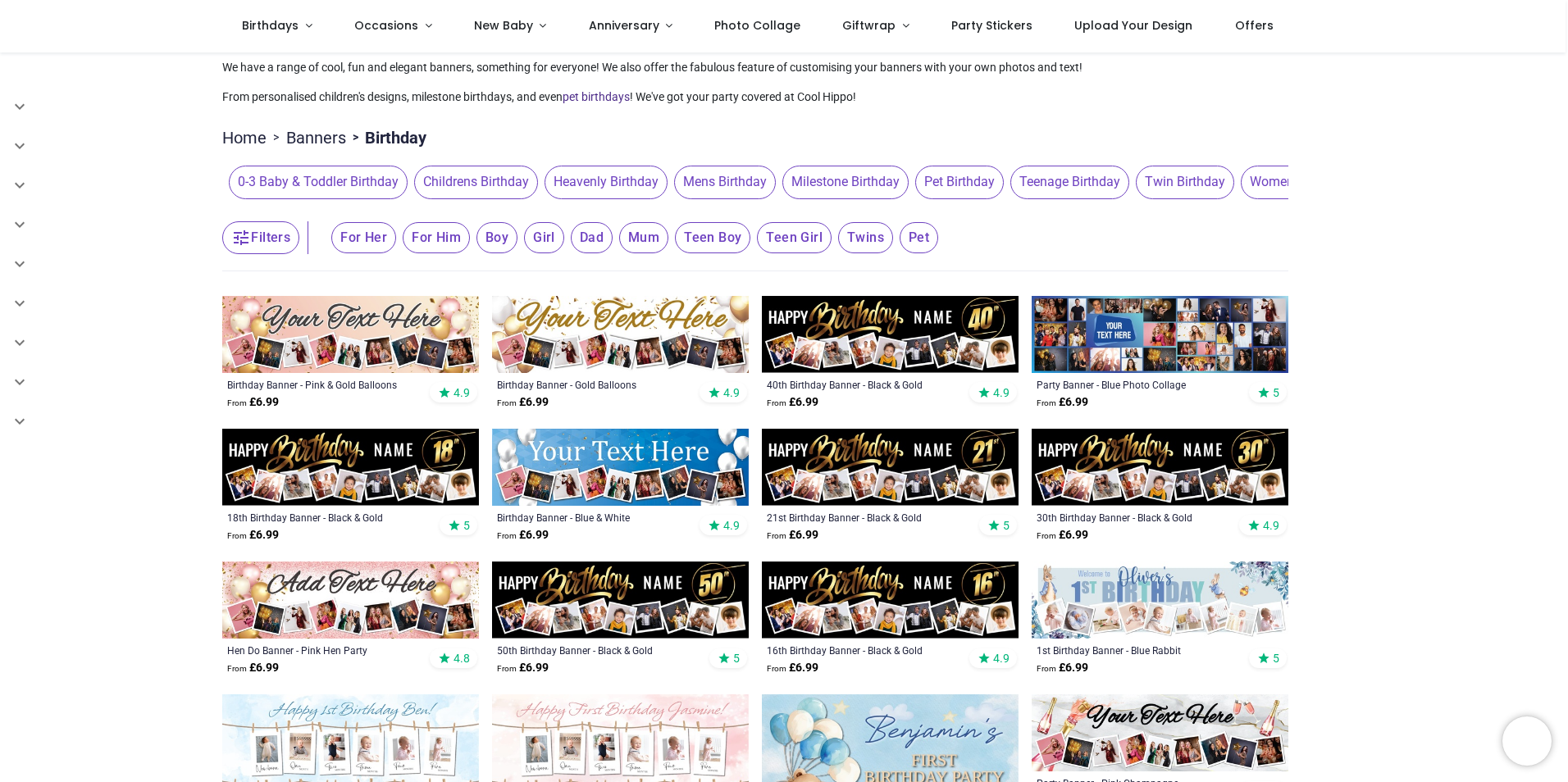
scroll to position [164, 0]
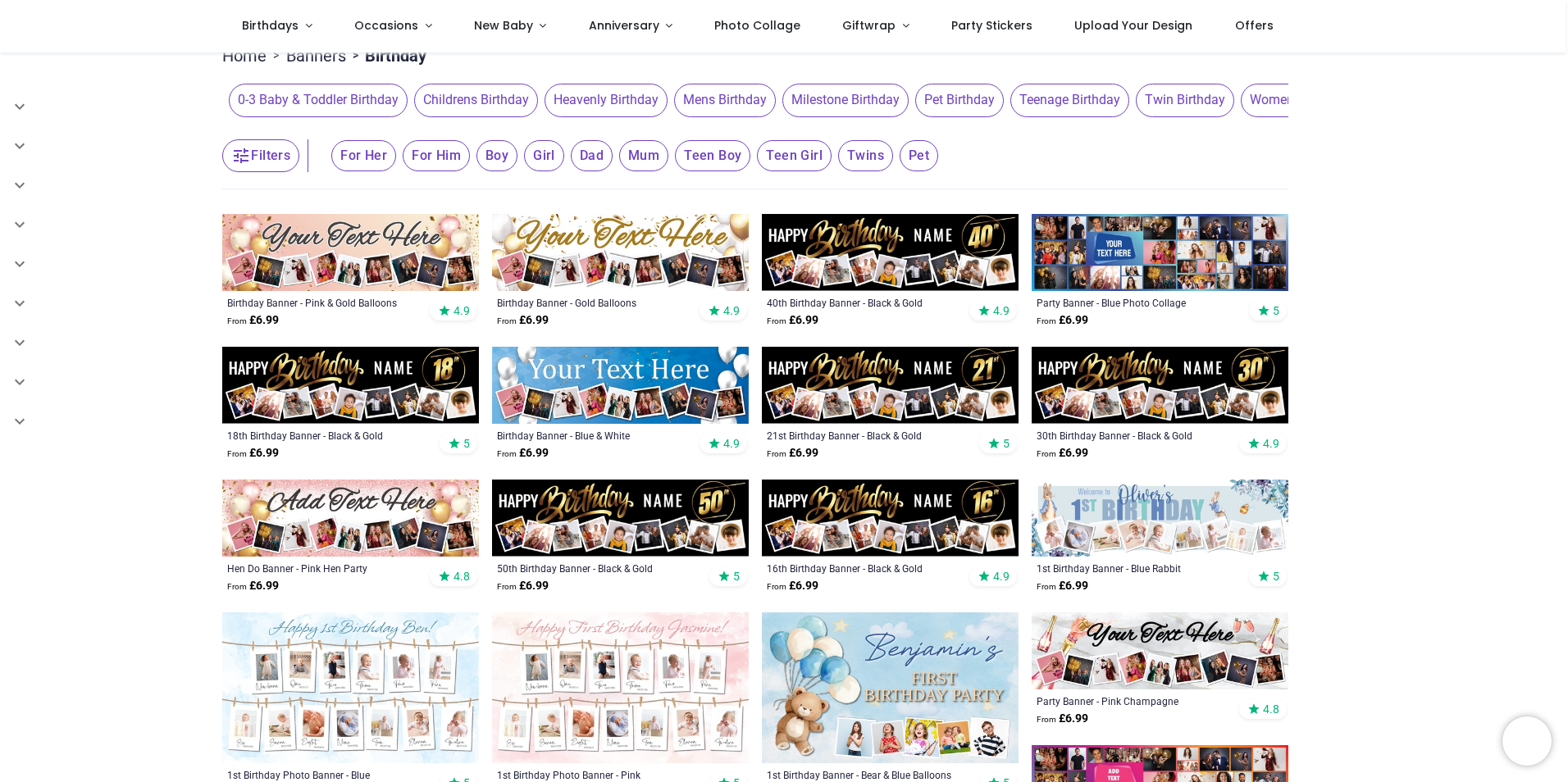
click at [417, 266] on img at bounding box center [351, 252] width 257 height 77
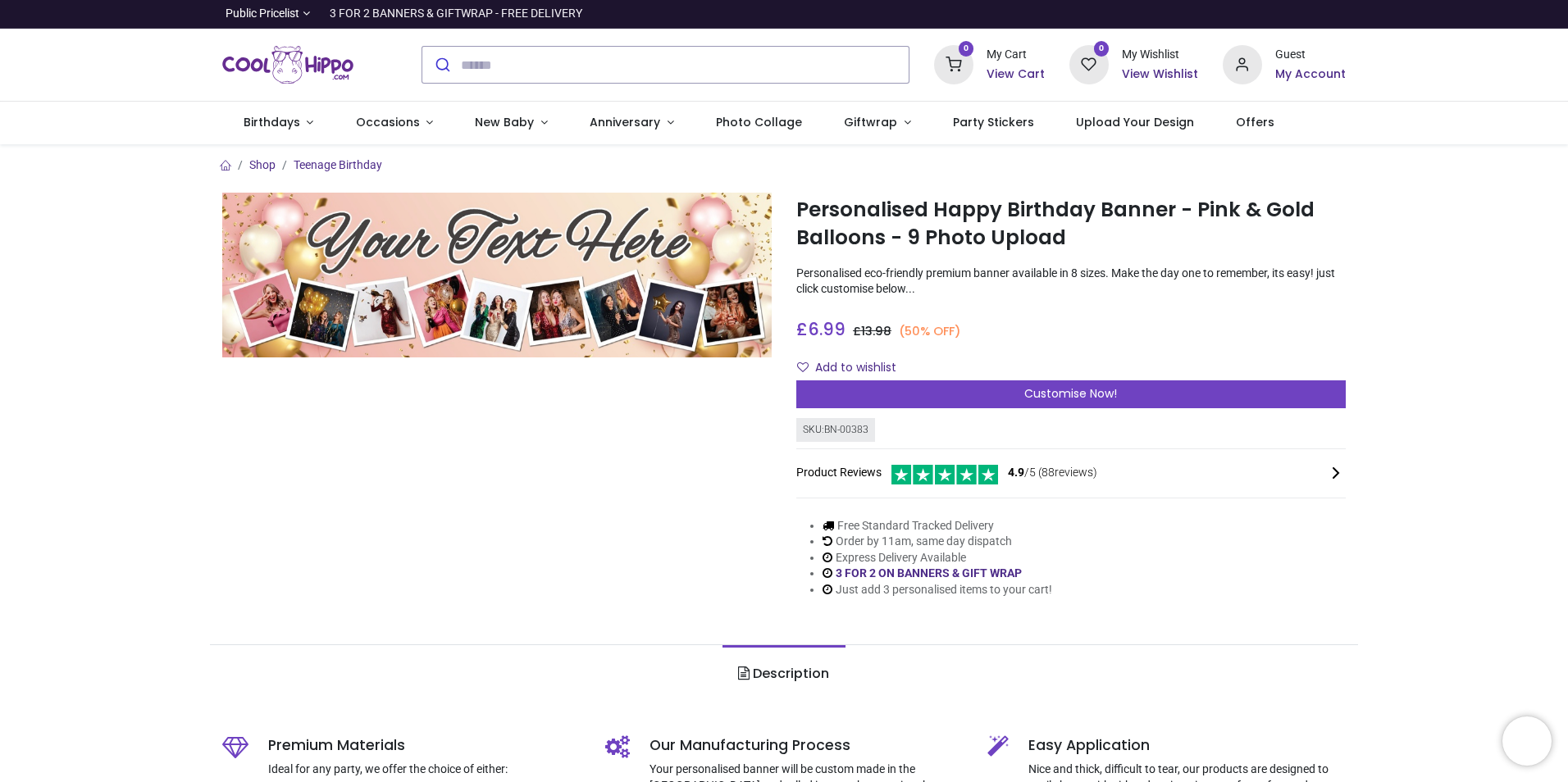
click at [646, 276] on img at bounding box center [497, 274] width 549 height 165
